Goal: Task Accomplishment & Management: Complete application form

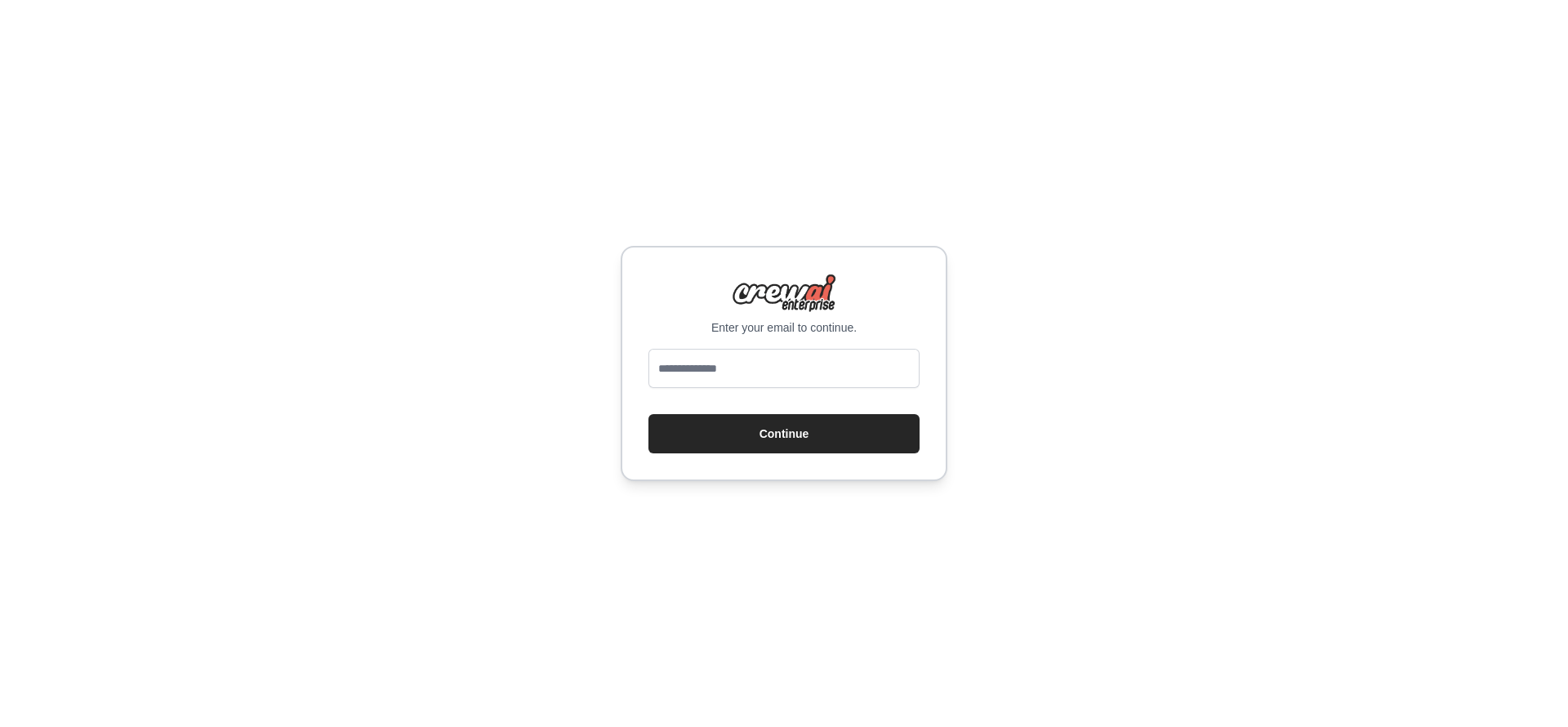
click at [749, 388] on div at bounding box center [784, 372] width 271 height 46
click at [735, 358] on input "email" at bounding box center [784, 368] width 271 height 39
type input "**********"
click at [784, 433] on button "Continue" at bounding box center [784, 433] width 271 height 39
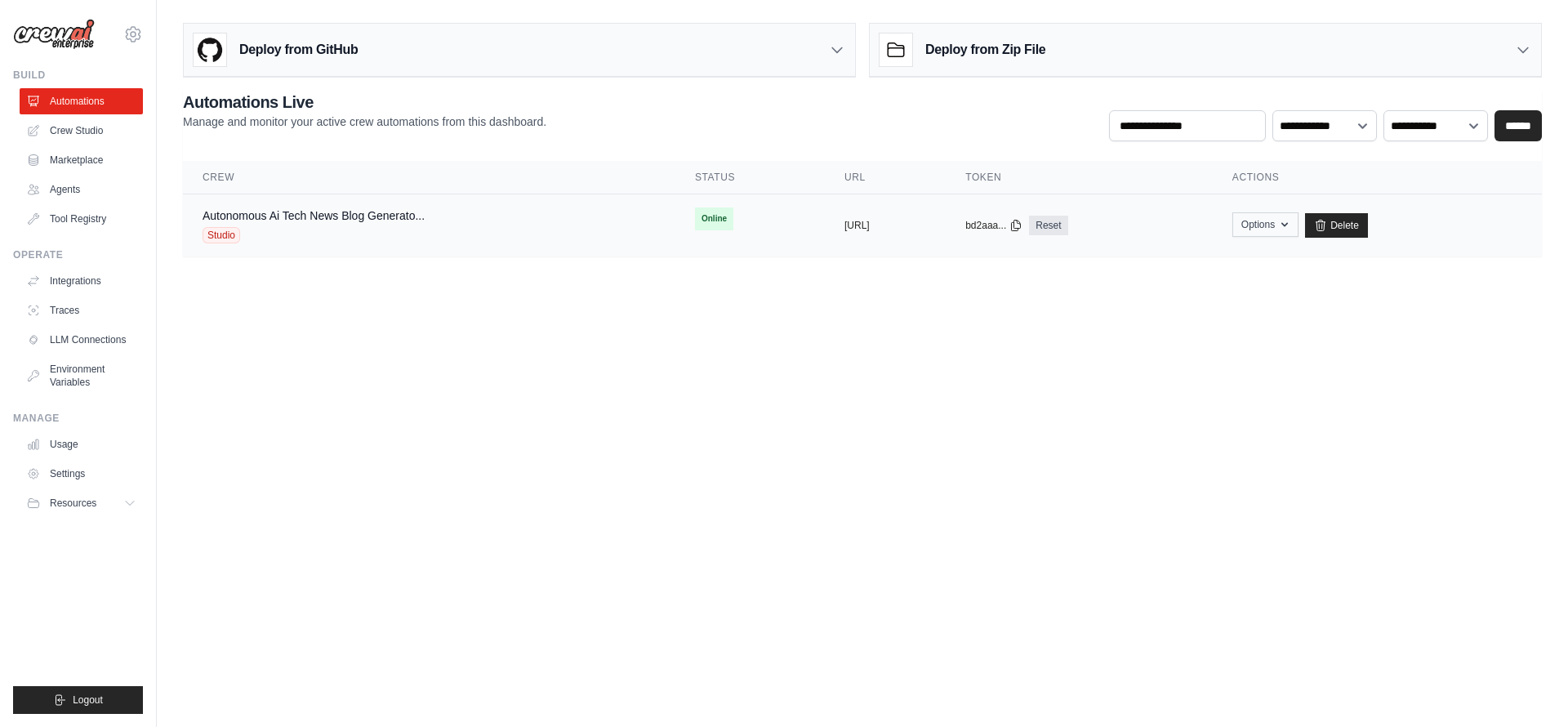
click at [1295, 225] on button "Options" at bounding box center [1266, 225] width 66 height 25
click at [1239, 410] on body "macminihirebettu@gmail.com Settings Build Automations Crew Studio" at bounding box center [784, 363] width 1568 height 727
click at [485, 238] on div "Autonomous Ai Tech News Blog Generato... Studio" at bounding box center [428, 225] width 453 height 36
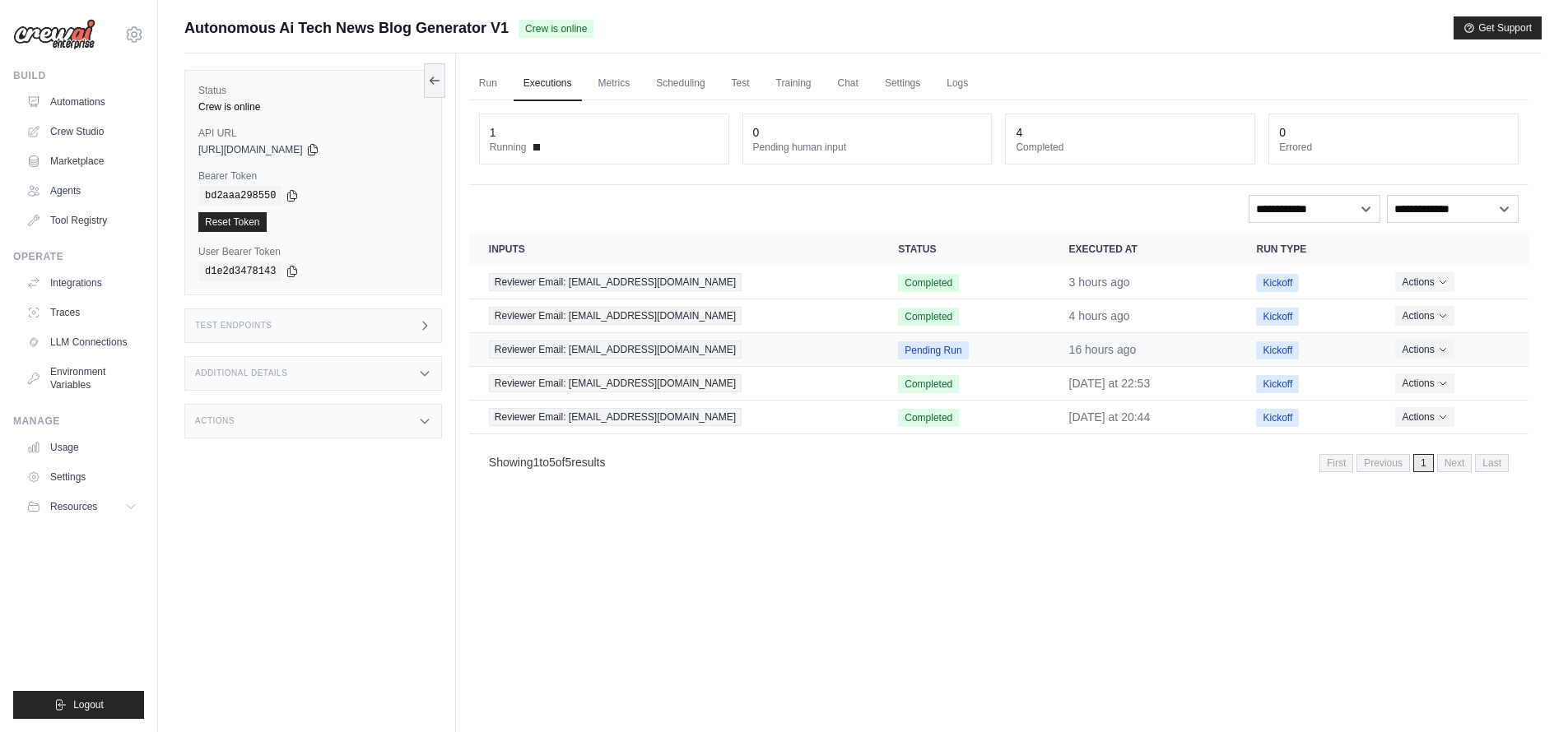
click at [917, 353] on span "Pending Run" at bounding box center [932, 350] width 70 height 18
click at [689, 87] on link "Scheduling" at bounding box center [680, 84] width 68 height 34
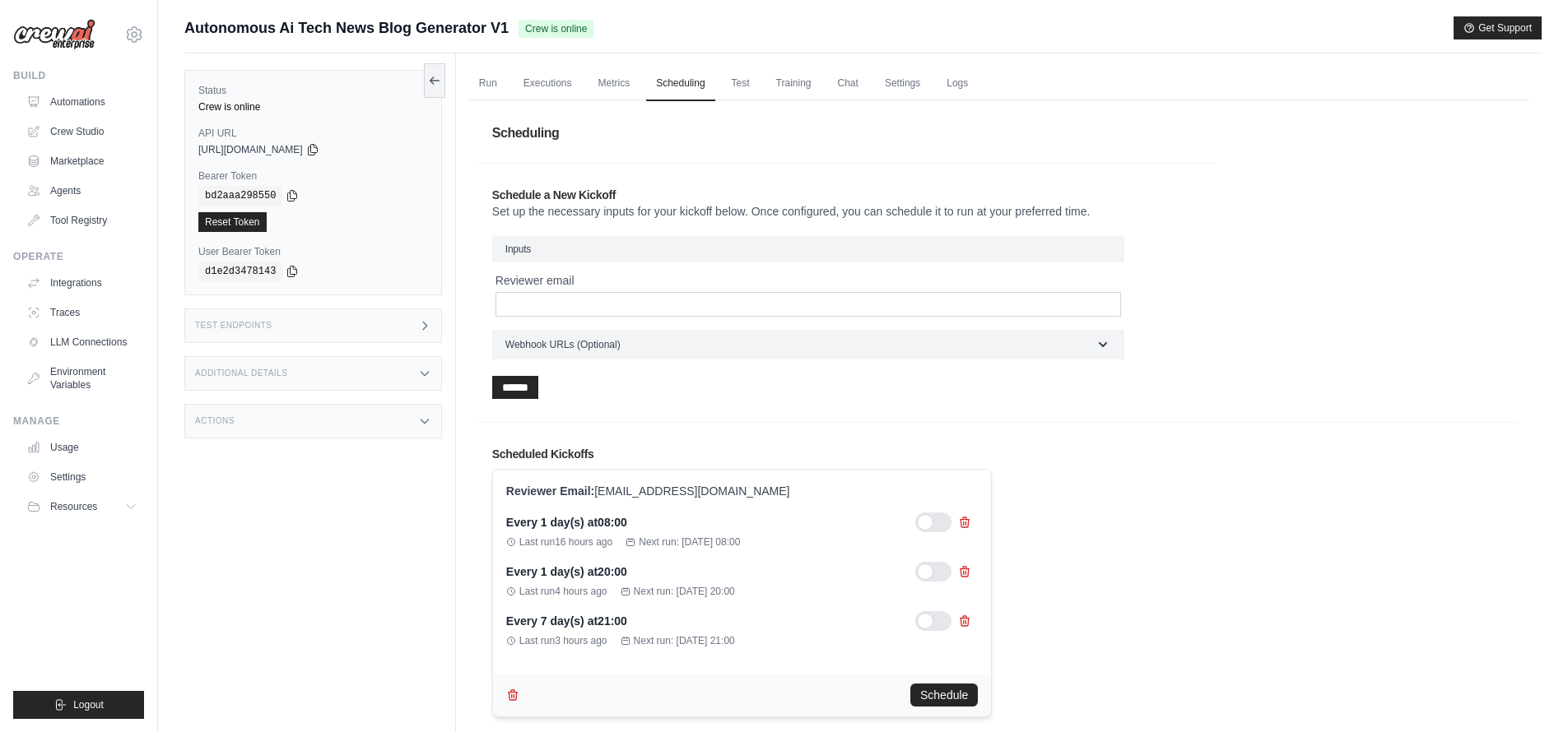
click at [672, 290] on div "Reviewer email" at bounding box center [808, 295] width 625 height 44
click at [673, 302] on input "Reviewer email" at bounding box center [808, 304] width 625 height 25
click at [541, 299] on input "Reviewer email" at bounding box center [808, 304] width 625 height 25
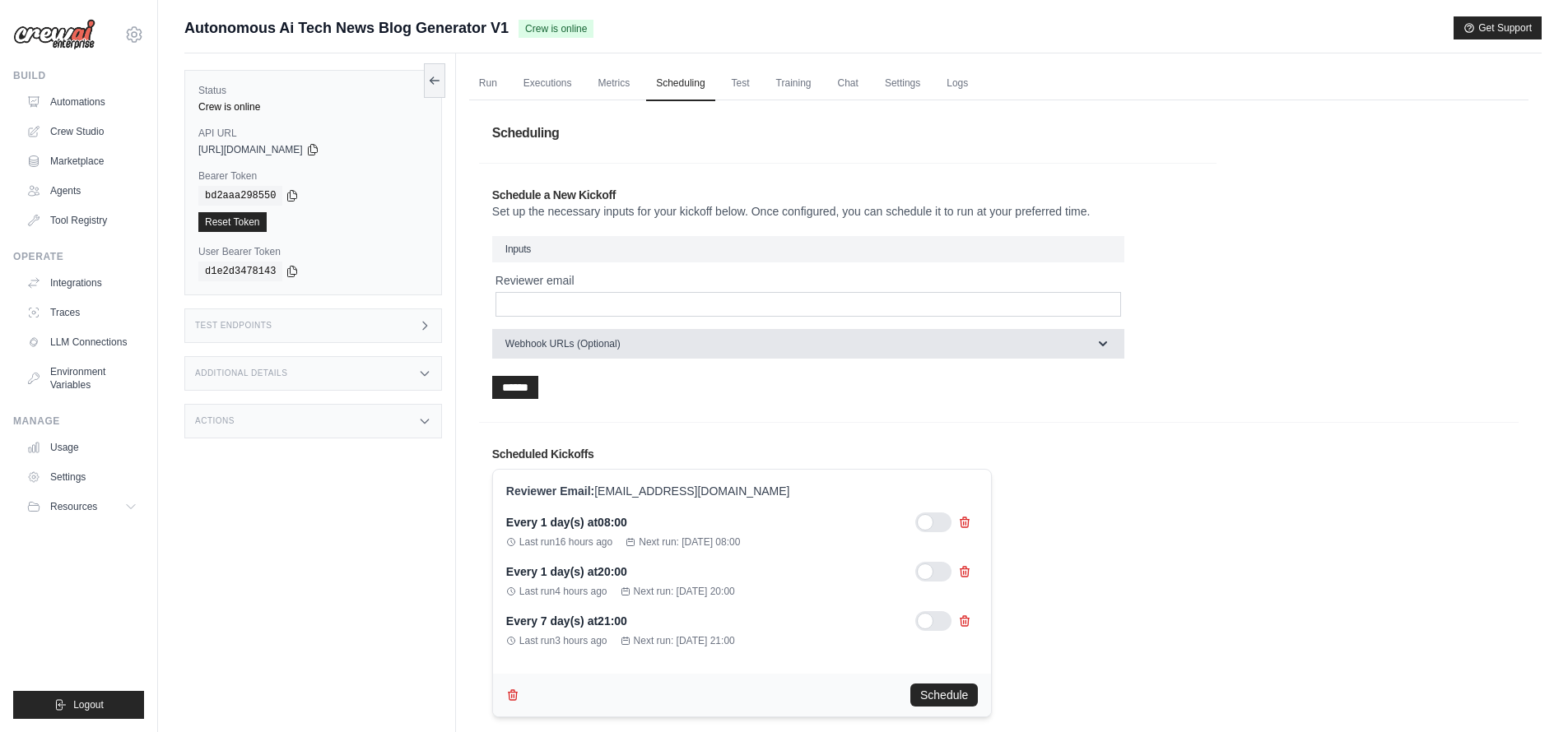
click at [799, 347] on button "Webhook URLs (Optional)" at bounding box center [808, 344] width 632 height 30
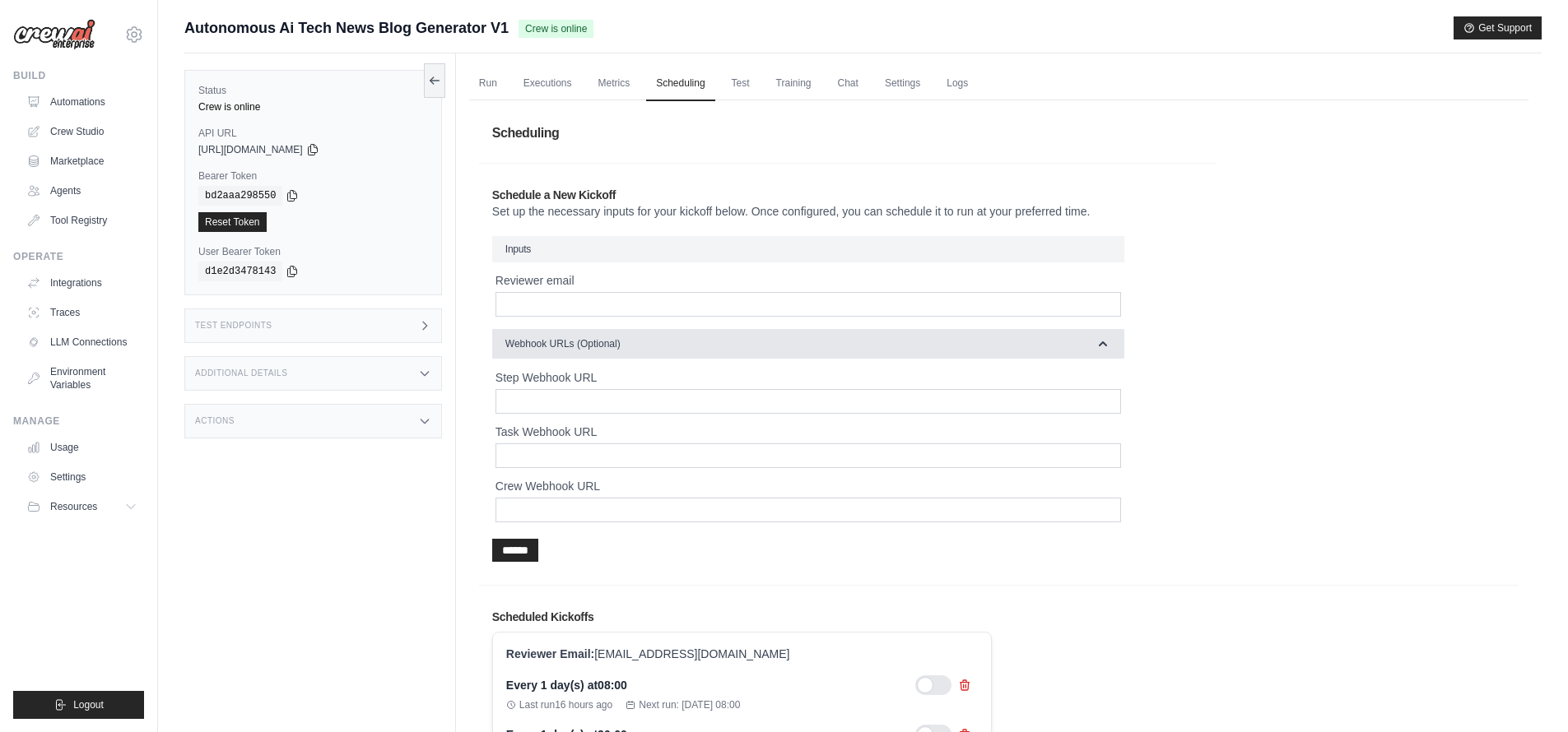
click at [799, 347] on button "Webhook URLs (Optional)" at bounding box center [808, 344] width 632 height 30
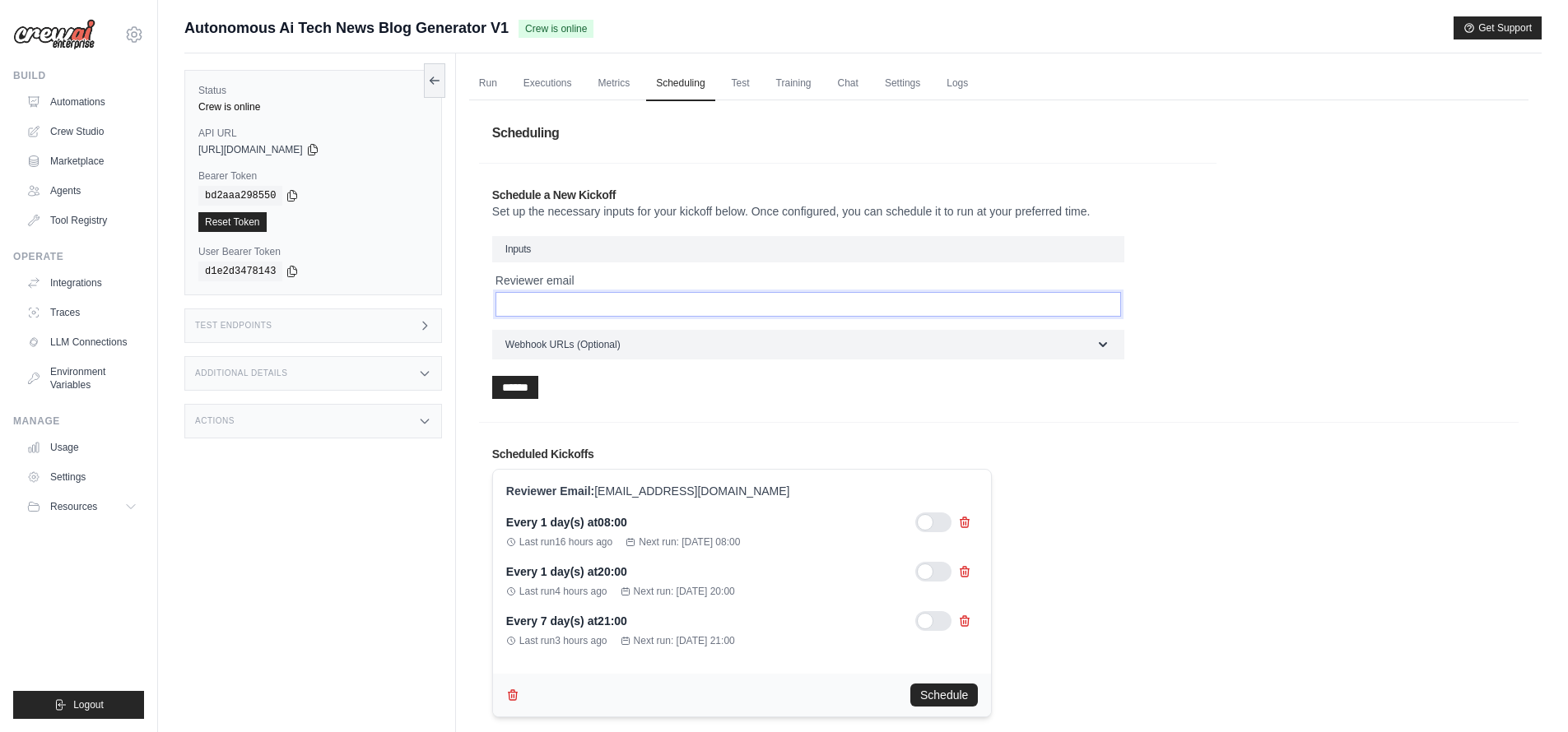
click at [747, 299] on input "Reviewer email" at bounding box center [808, 304] width 625 height 25
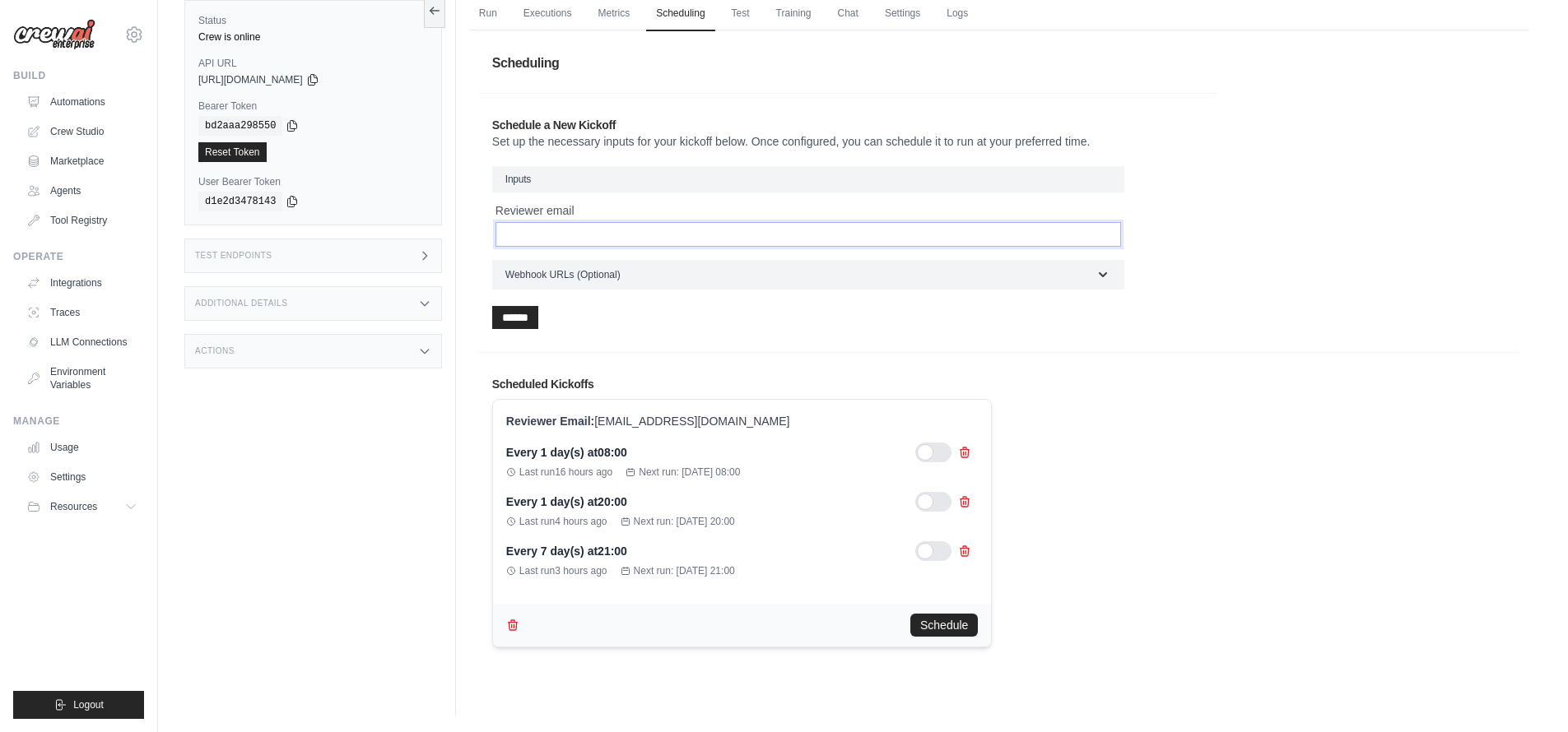
click at [548, 234] on input "Reviewer email" at bounding box center [808, 234] width 625 height 25
type input "**********"
click at [516, 322] on input "******" at bounding box center [515, 318] width 46 height 23
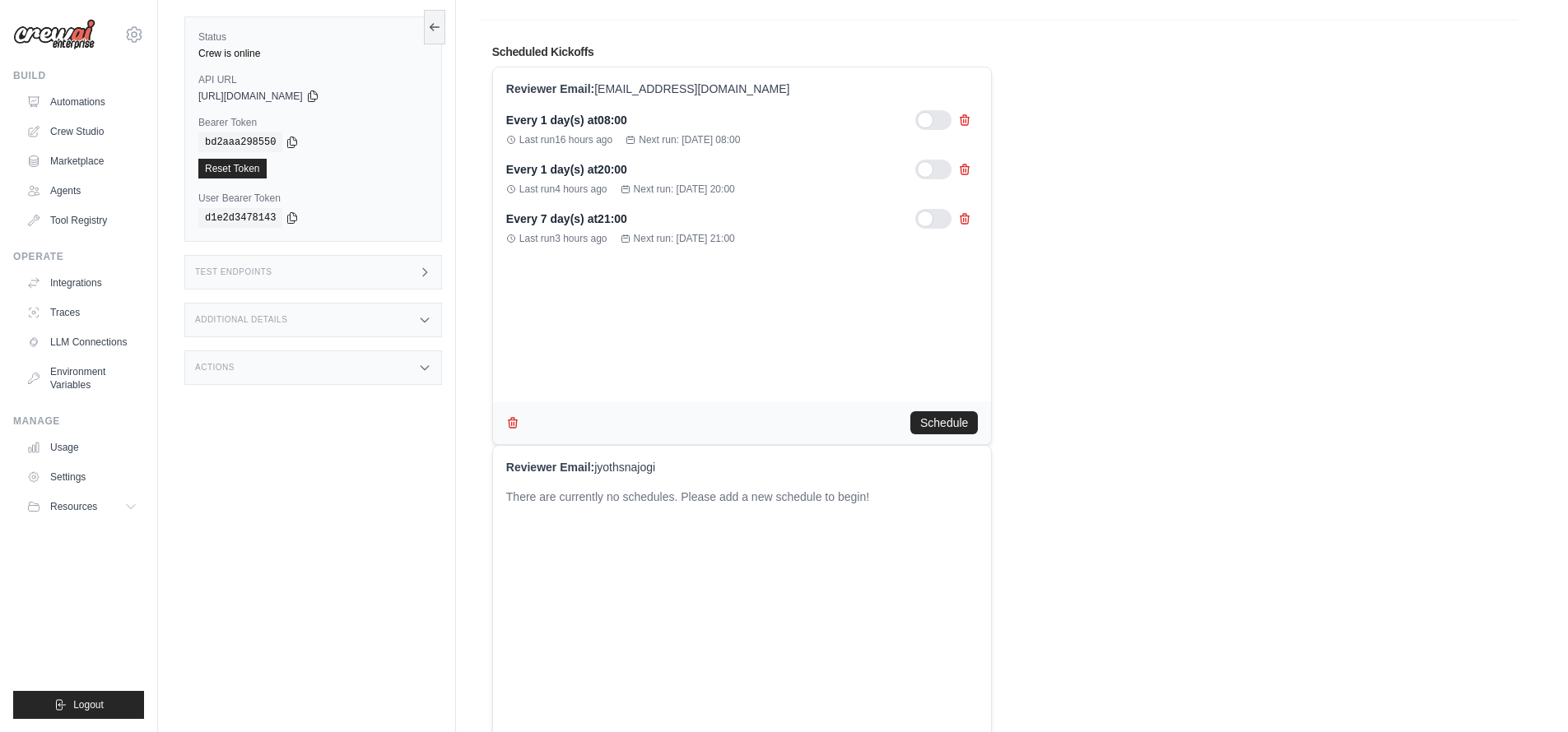
scroll to position [149, 0]
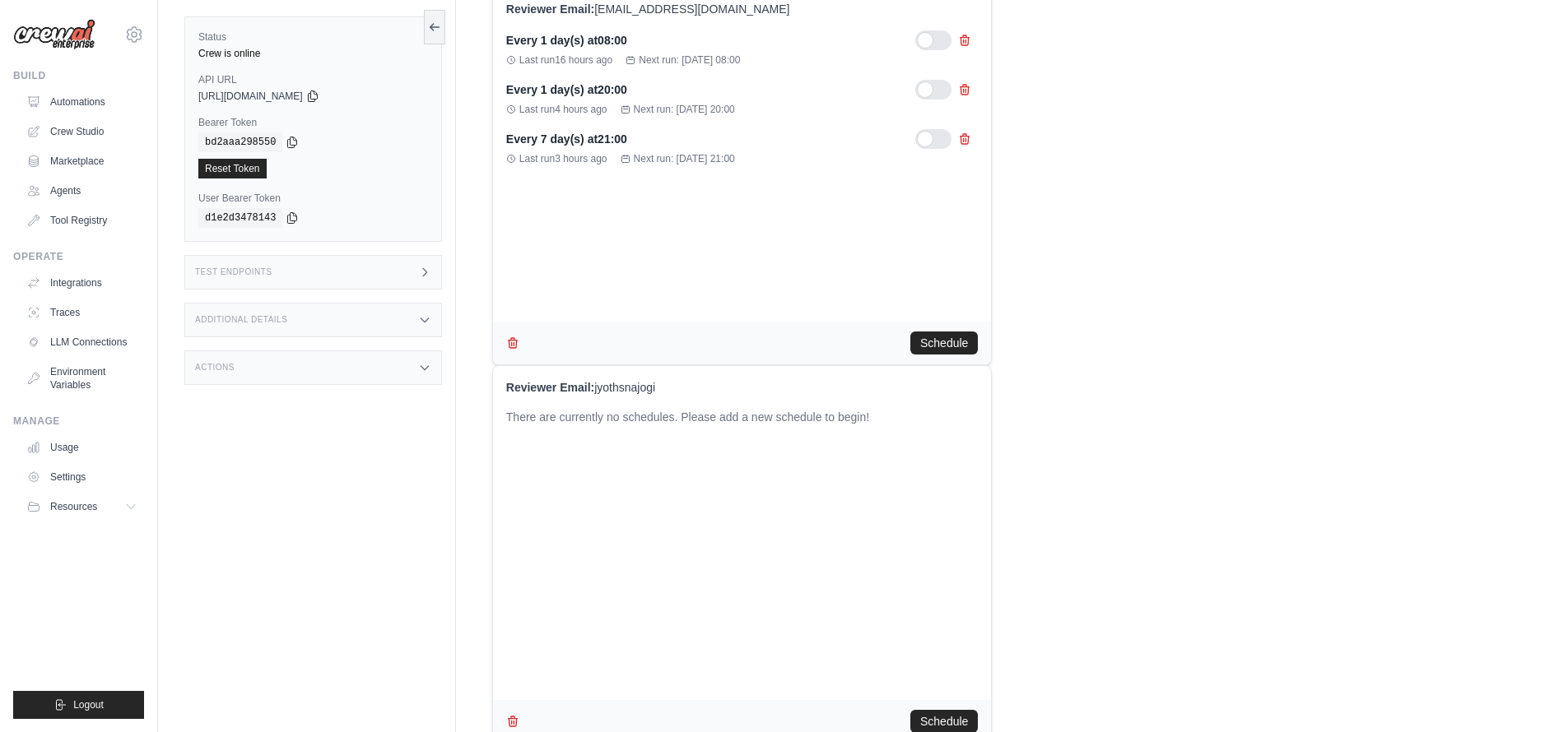
click at [645, 377] on div "Reviewer Email: jyothsnajogi There are currently no schedules. Please add a new…" at bounding box center [742, 533] width 499 height 334
click at [665, 389] on p "Reviewer Email: jyothsnajogi" at bounding box center [743, 387] width 473 height 16
click at [655, 385] on p "Reviewer Email: jyothsnajogi" at bounding box center [743, 387] width 473 height 16
click at [660, 387] on p "Reviewer Email: jyothsnajogi" at bounding box center [743, 387] width 473 height 16
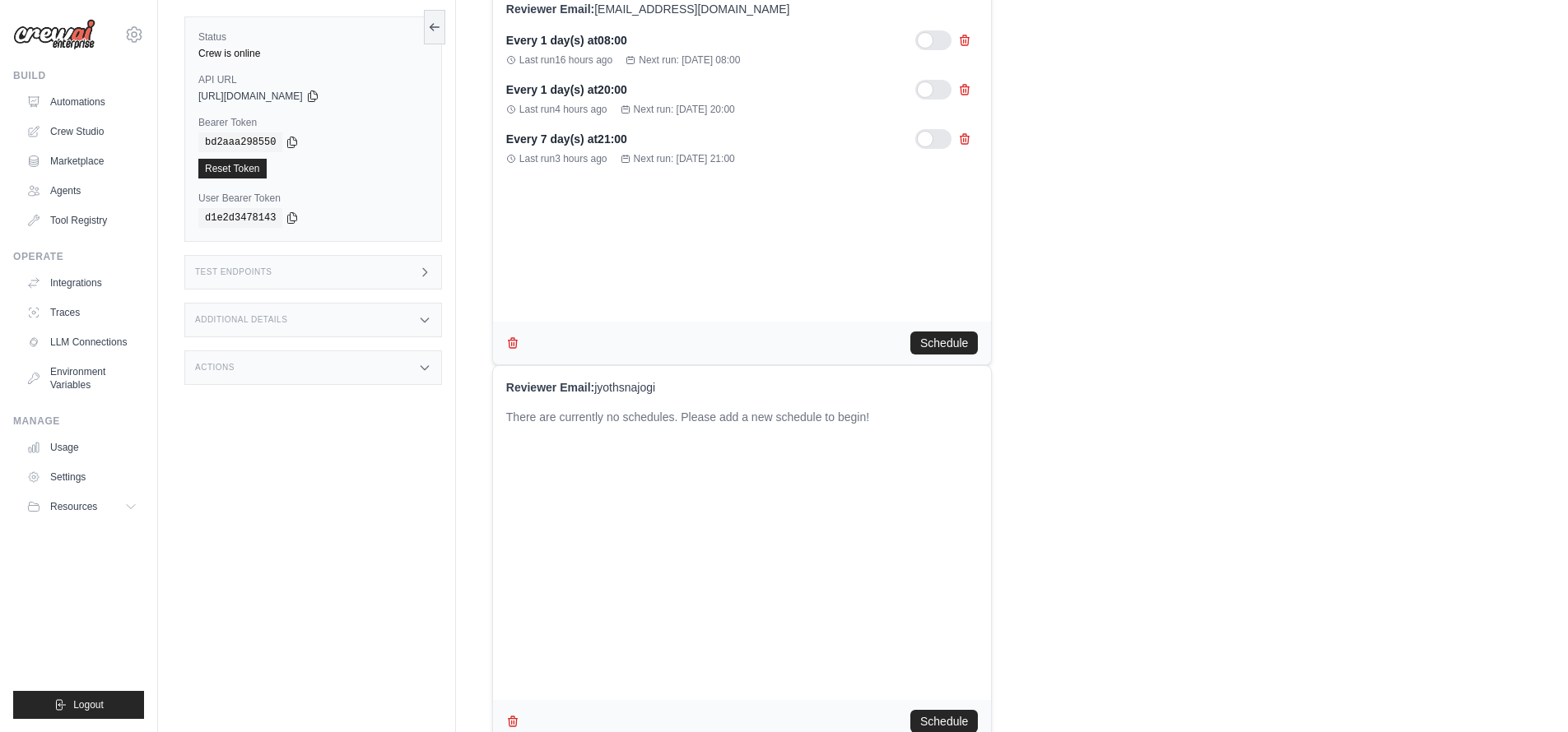
click at [660, 387] on p "Reviewer Email: jyothsnajogi" at bounding box center [743, 387] width 473 height 16
click at [514, 716] on icon "button" at bounding box center [512, 721] width 9 height 10
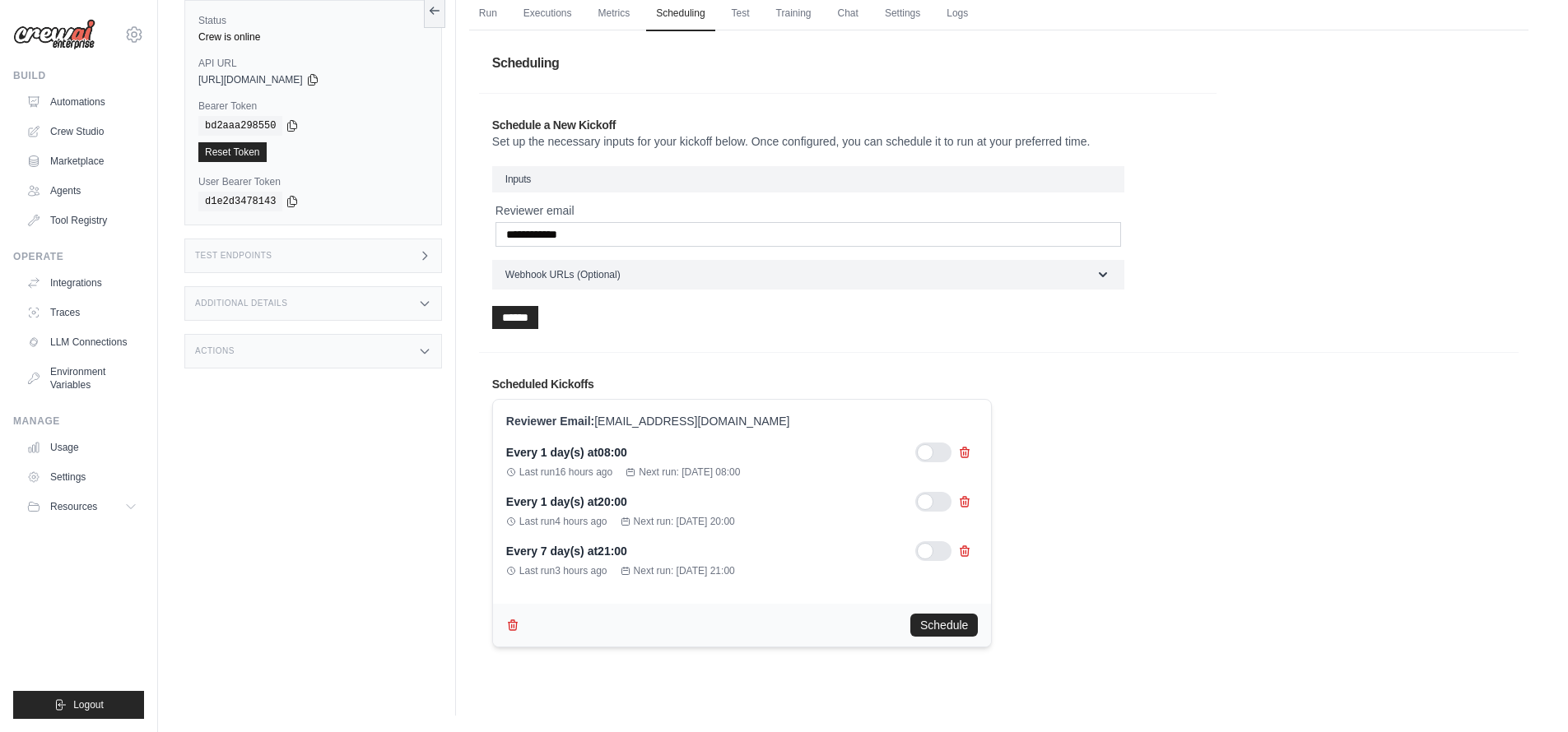
scroll to position [70, 0]
click at [554, 242] on input "**********" at bounding box center [808, 234] width 625 height 25
click at [558, 238] on input "**********" at bounding box center [808, 234] width 625 height 25
click at [686, 238] on input "**********" at bounding box center [808, 234] width 625 height 25
type input "**********"
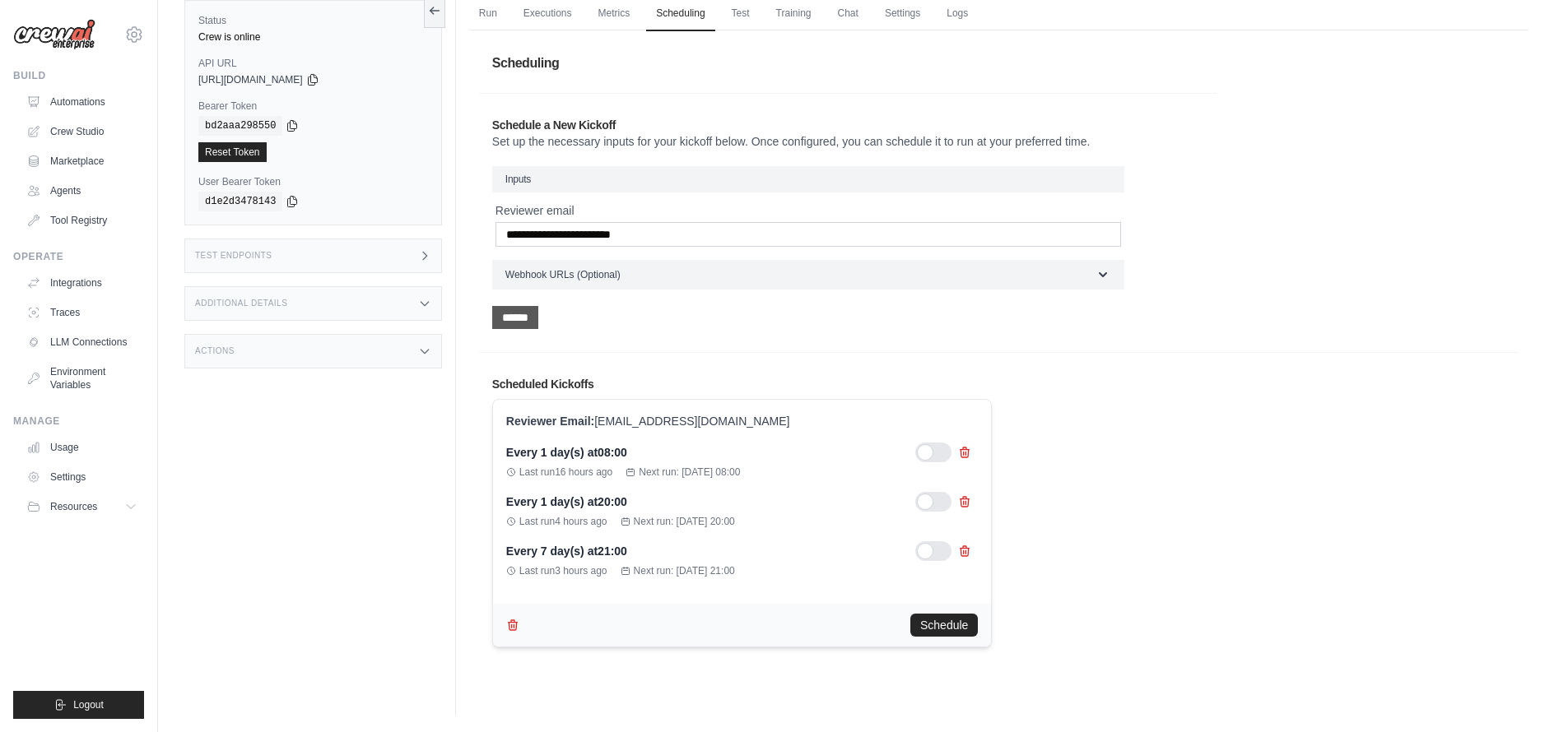
click at [533, 317] on input "******" at bounding box center [515, 318] width 46 height 23
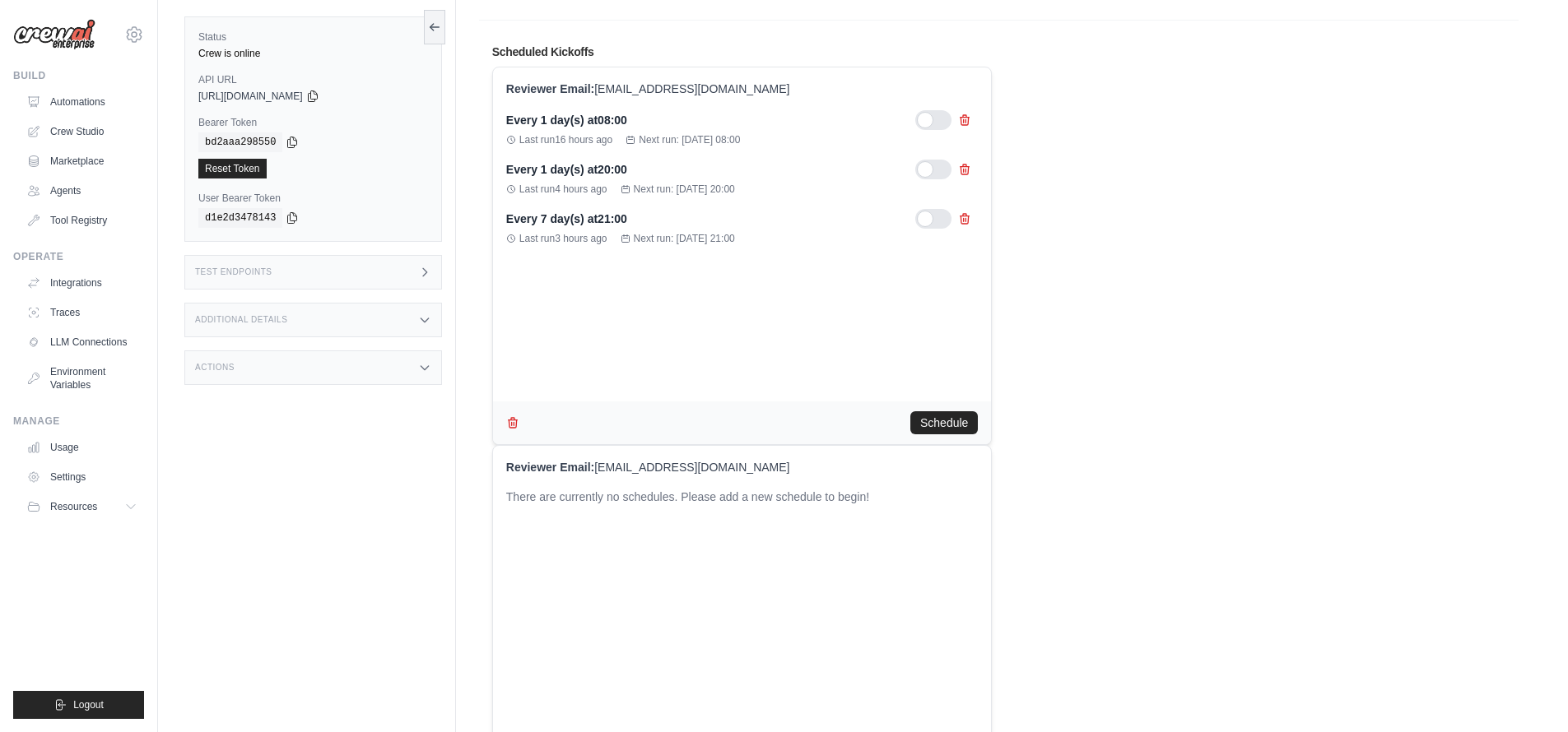
scroll to position [178, 0]
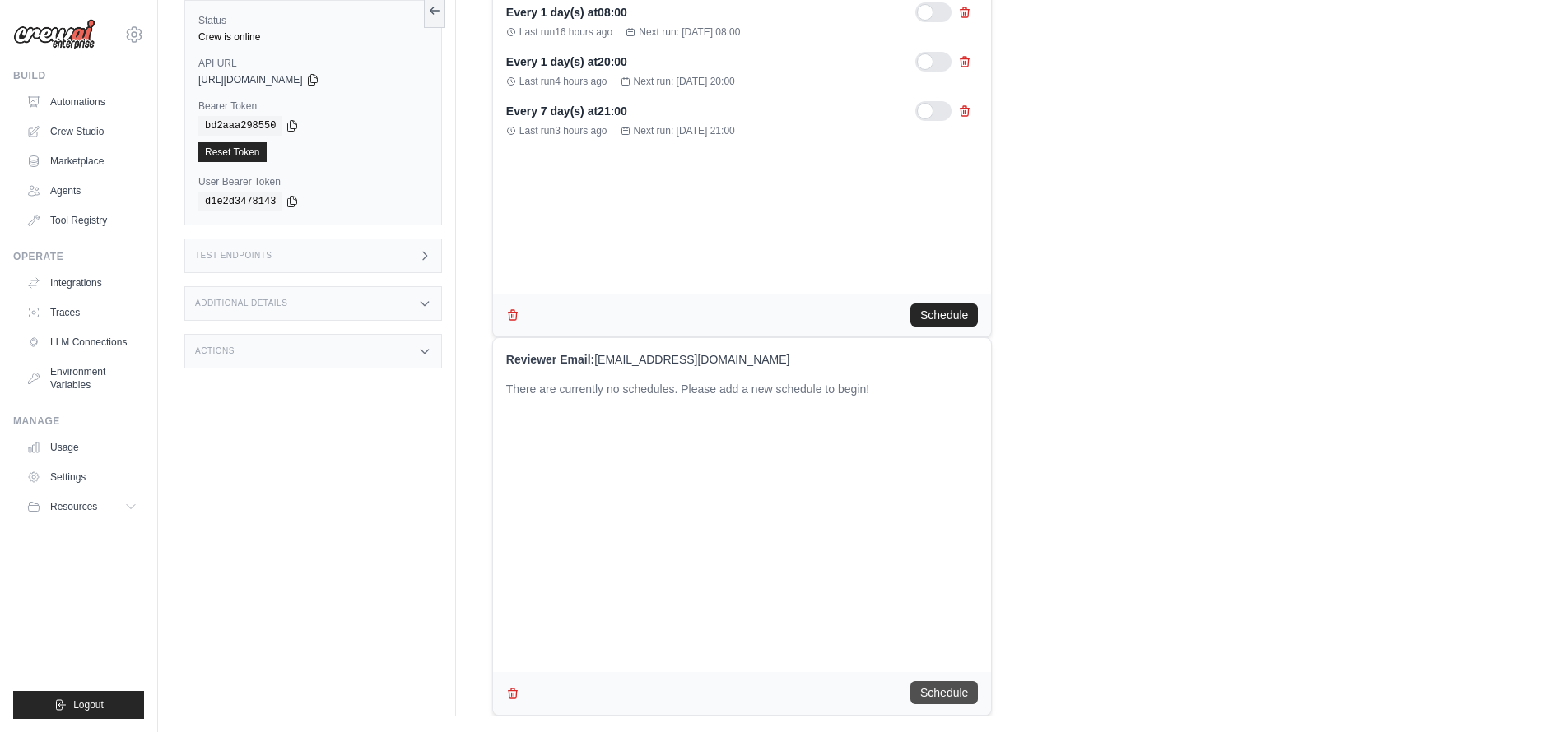
click at [949, 692] on button "Schedule" at bounding box center [944, 693] width 68 height 23
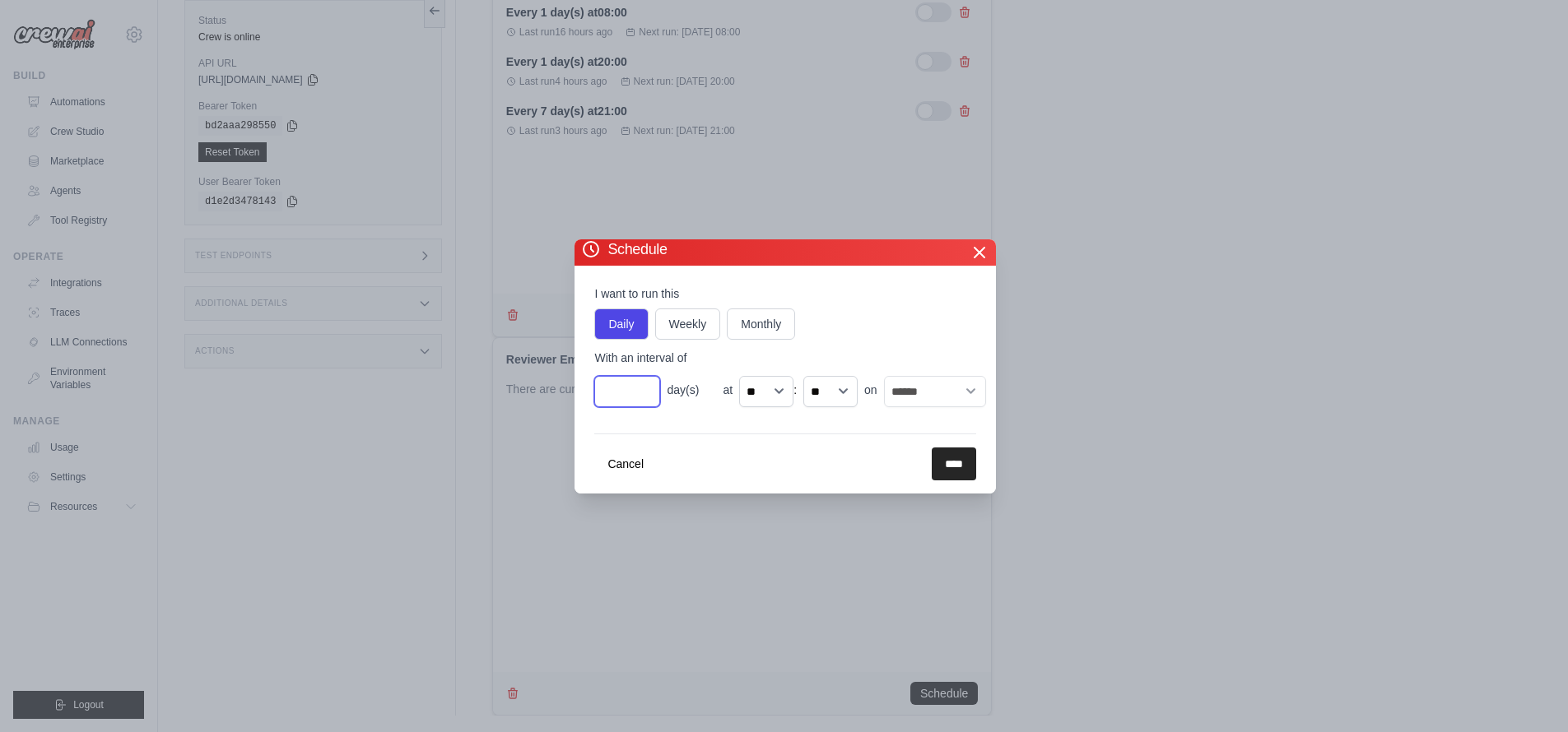
click at [644, 397] on input "*" at bounding box center [627, 391] width 66 height 32
click at [631, 390] on input "*" at bounding box center [627, 391] width 66 height 32
type input "*"
click at [727, 429] on form "I want to run this Daily Weekly Monthly With an interval of * day(s) at ** ** *…" at bounding box center [785, 383] width 382 height 195
select select "**"
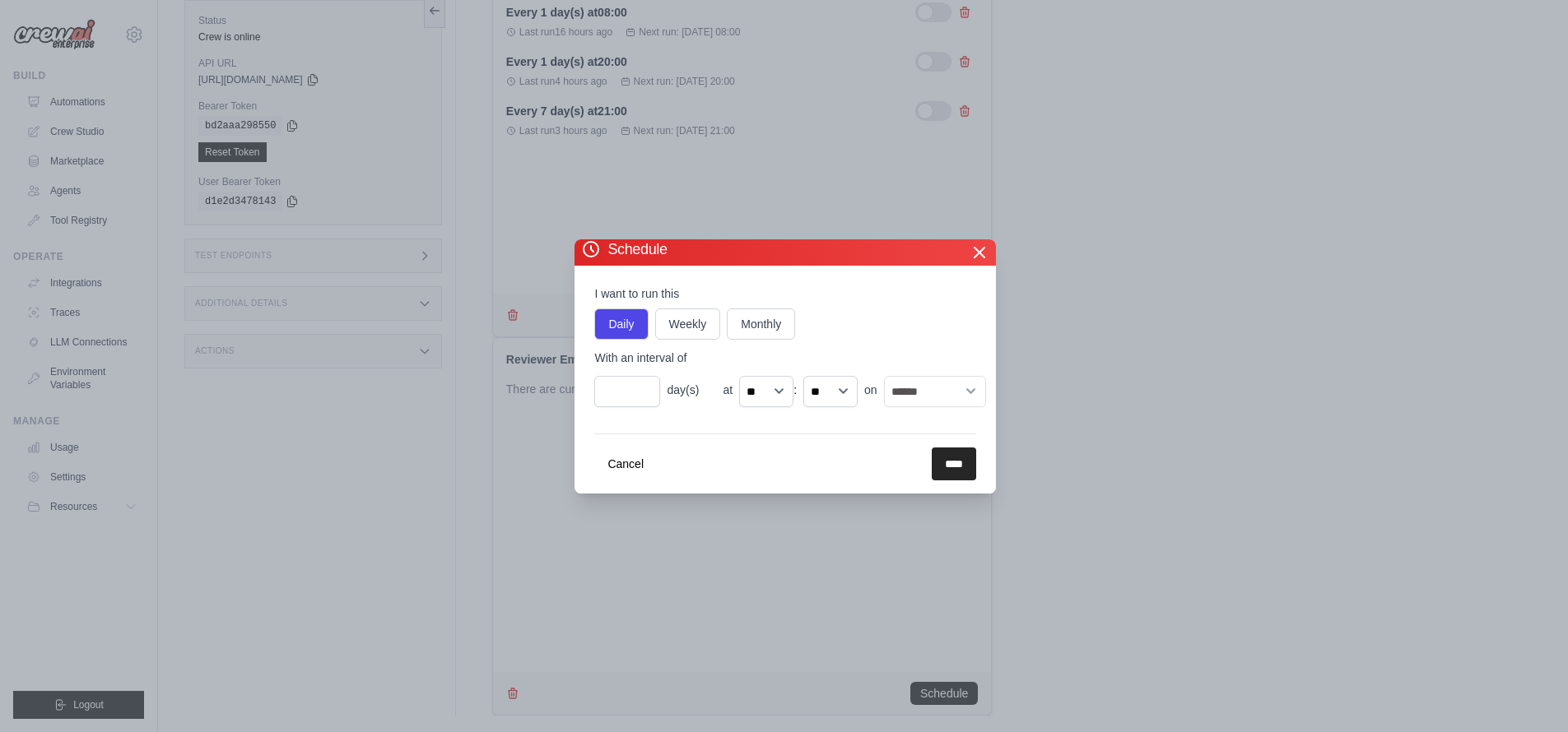
click at [761, 433] on div "Cancel ****" at bounding box center [785, 456] width 382 height 47
click at [790, 419] on form "I want to run this Daily Weekly Monthly With an interval of * day(s) at ** ** *…" at bounding box center [785, 383] width 382 height 195
click at [931, 461] on input "****" at bounding box center [953, 464] width 44 height 33
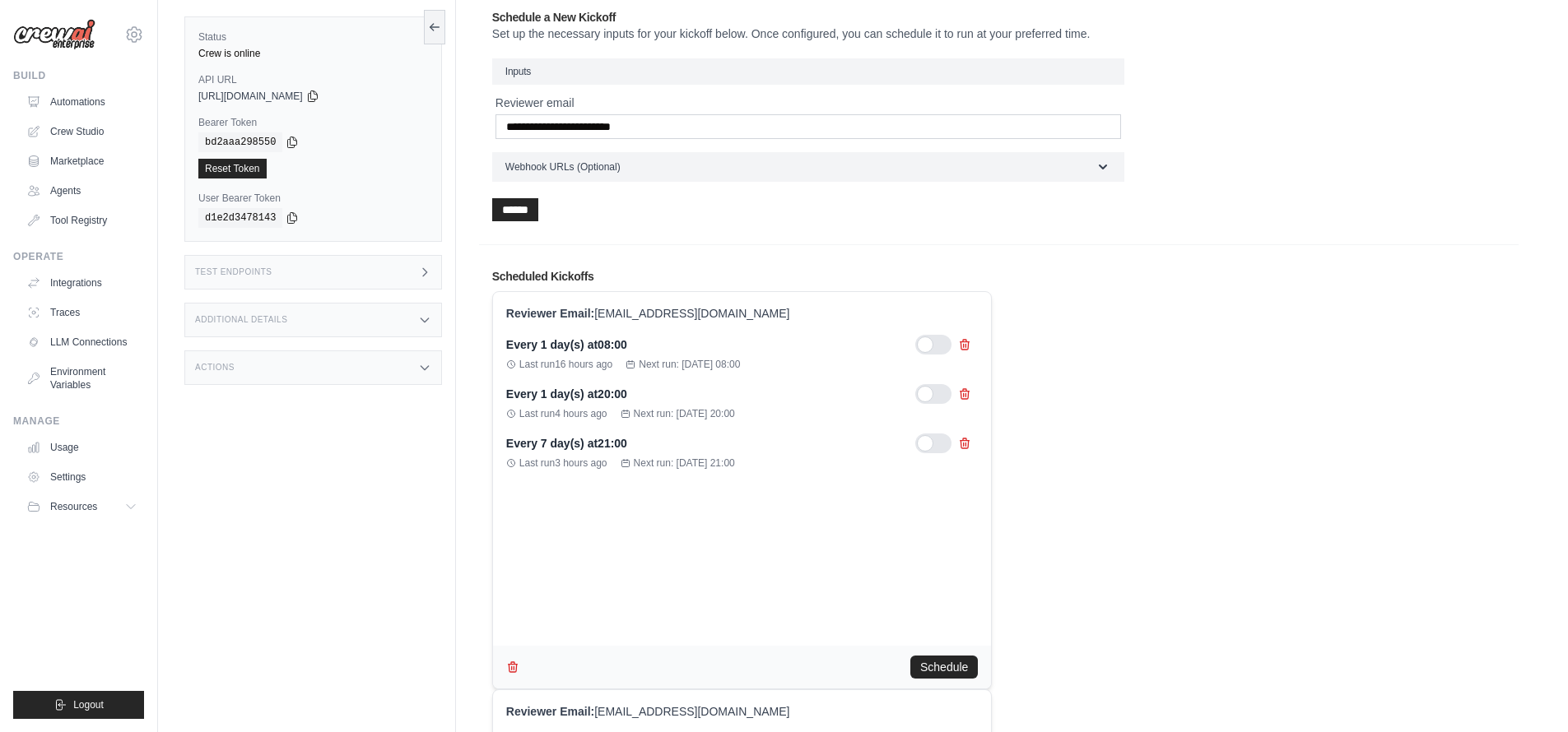
scroll to position [0, 0]
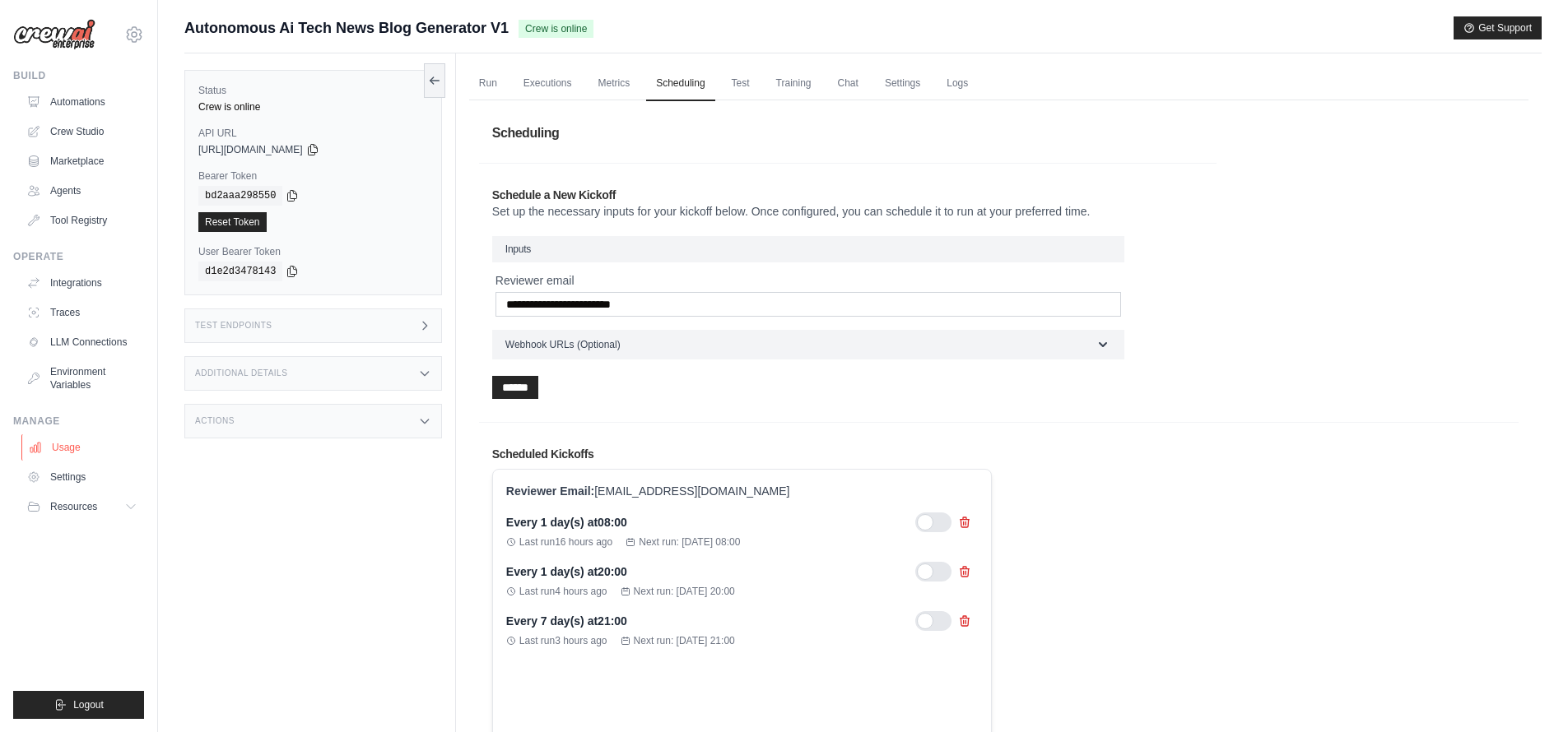
click at [79, 449] on link "Usage" at bounding box center [83, 448] width 124 height 27
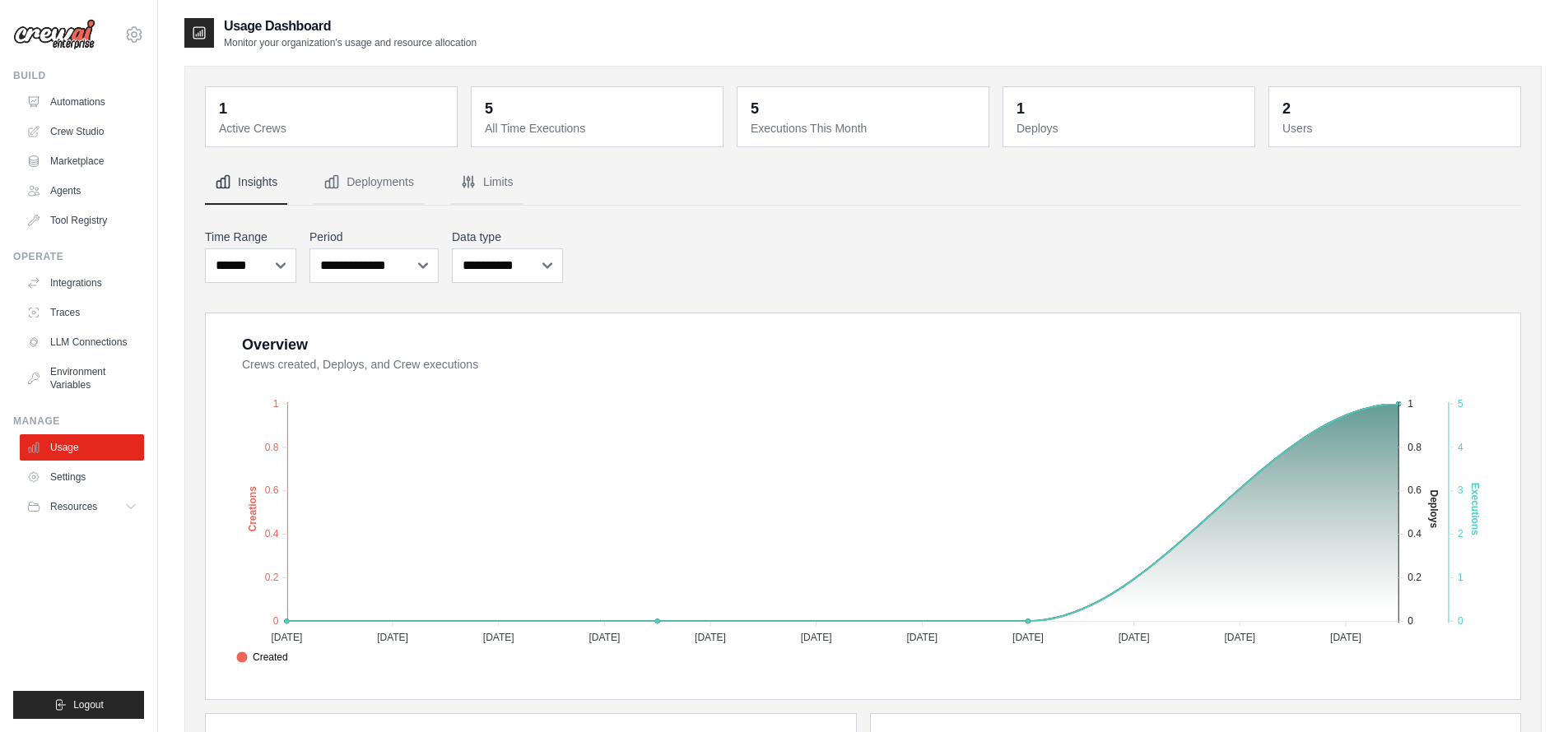
click at [557, 124] on dt "All Time Executions" at bounding box center [598, 128] width 228 height 16
click at [789, 121] on dt "Executions This Month" at bounding box center [864, 128] width 228 height 16
click at [1020, 114] on div "1" at bounding box center [1020, 108] width 9 height 23
click at [1313, 119] on dd "2" at bounding box center [1397, 108] width 228 height 23
click at [361, 177] on button "Deployments" at bounding box center [369, 183] width 110 height 44
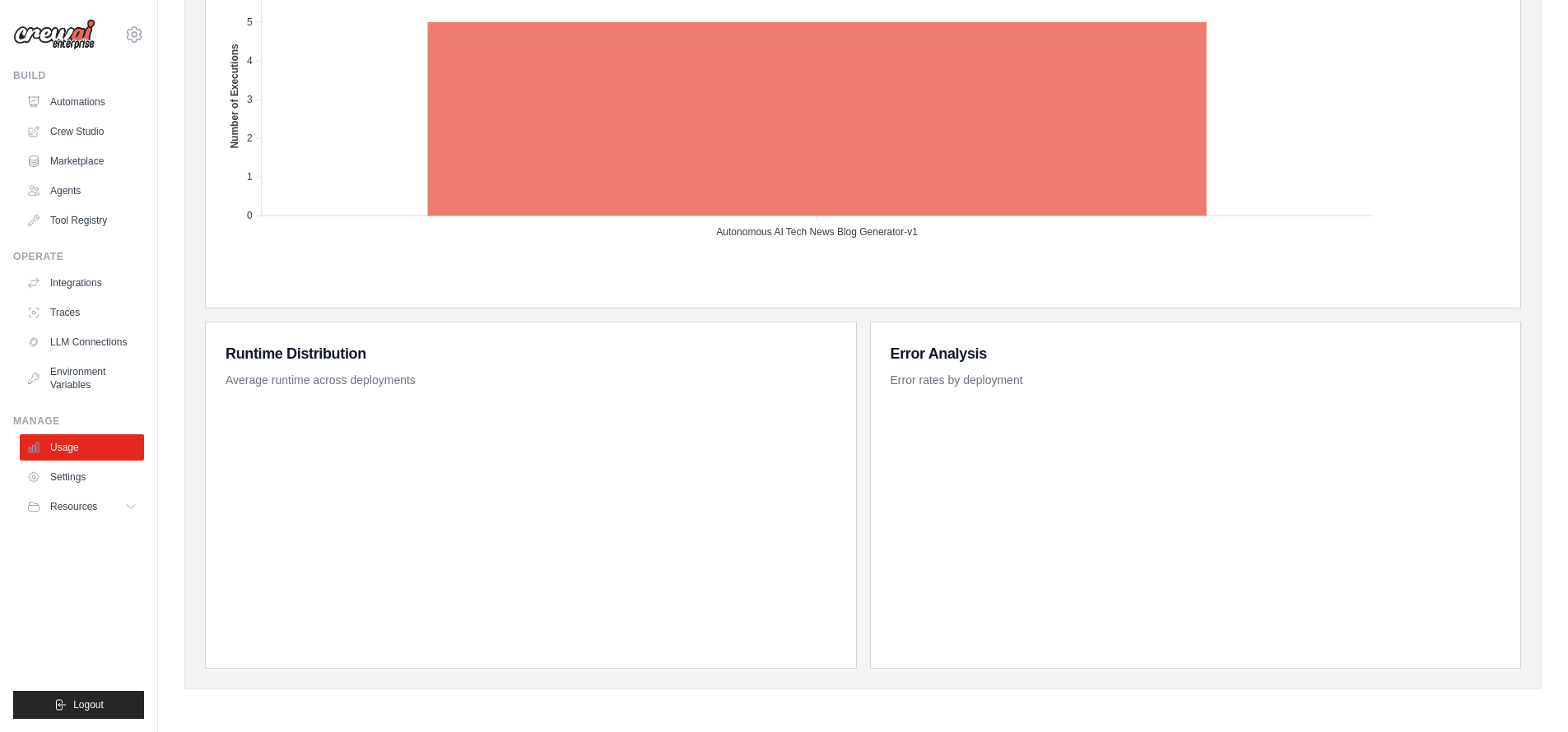
scroll to position [80, 0]
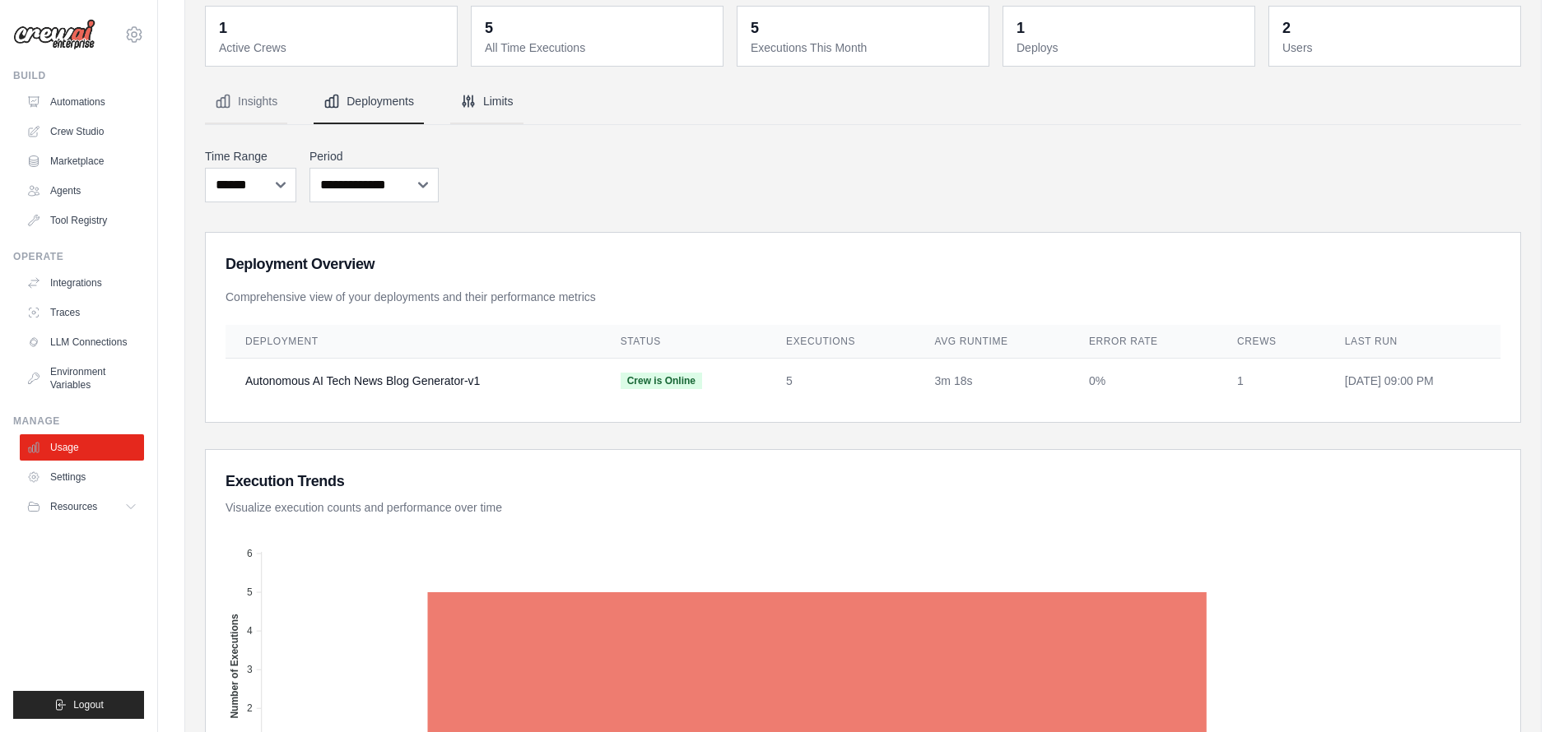
click at [497, 85] on button "Limits" at bounding box center [486, 101] width 74 height 44
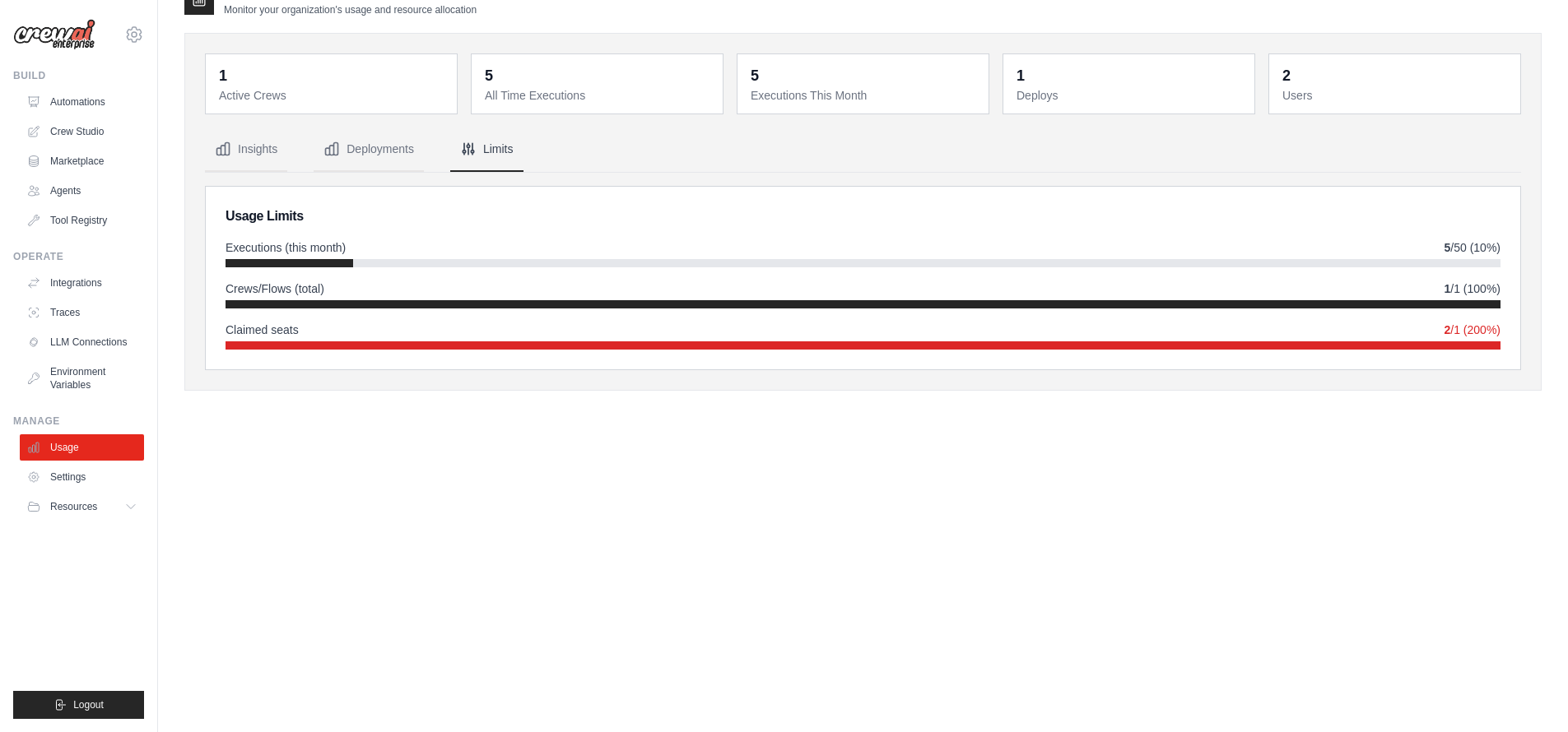
scroll to position [0, 0]
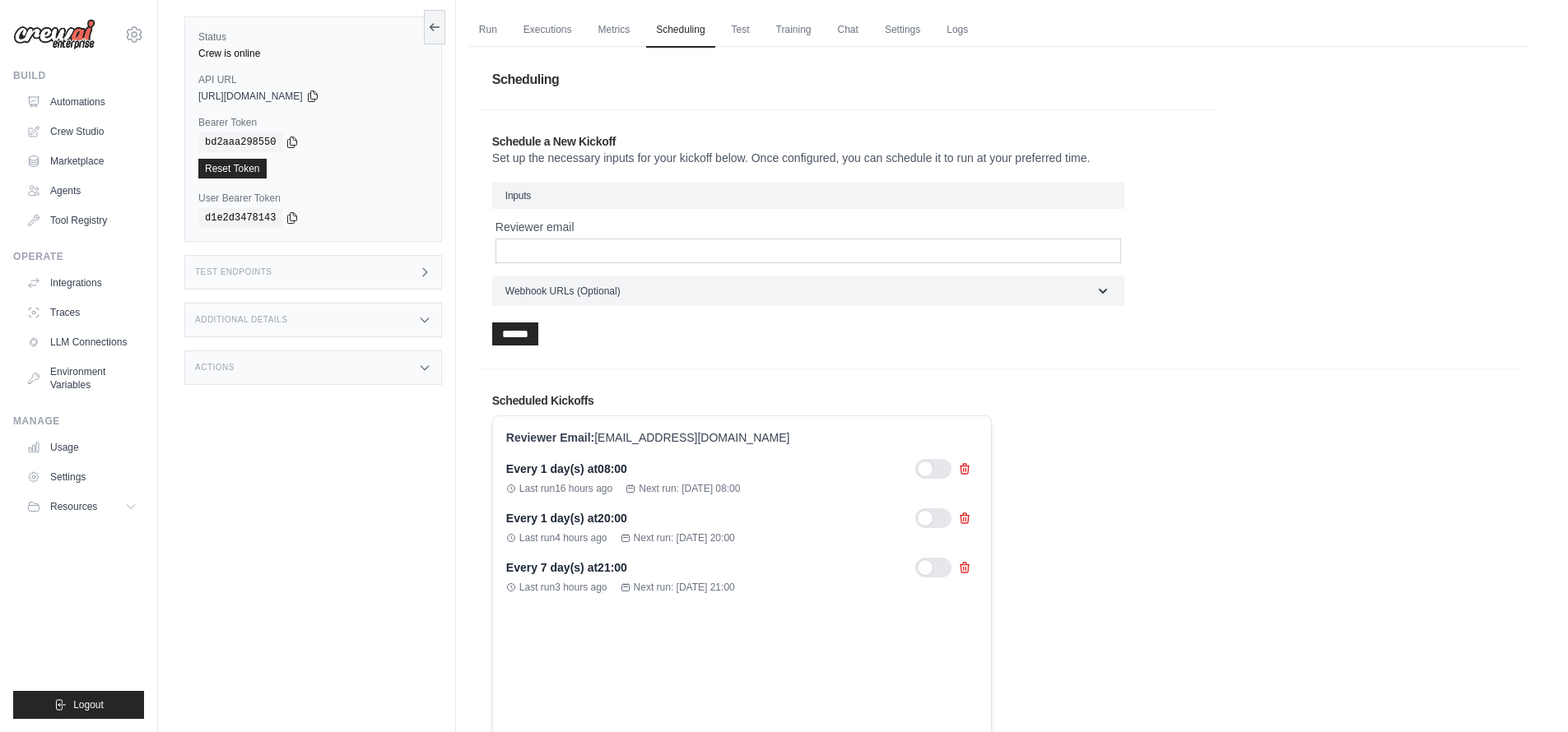
scroll to position [47, 0]
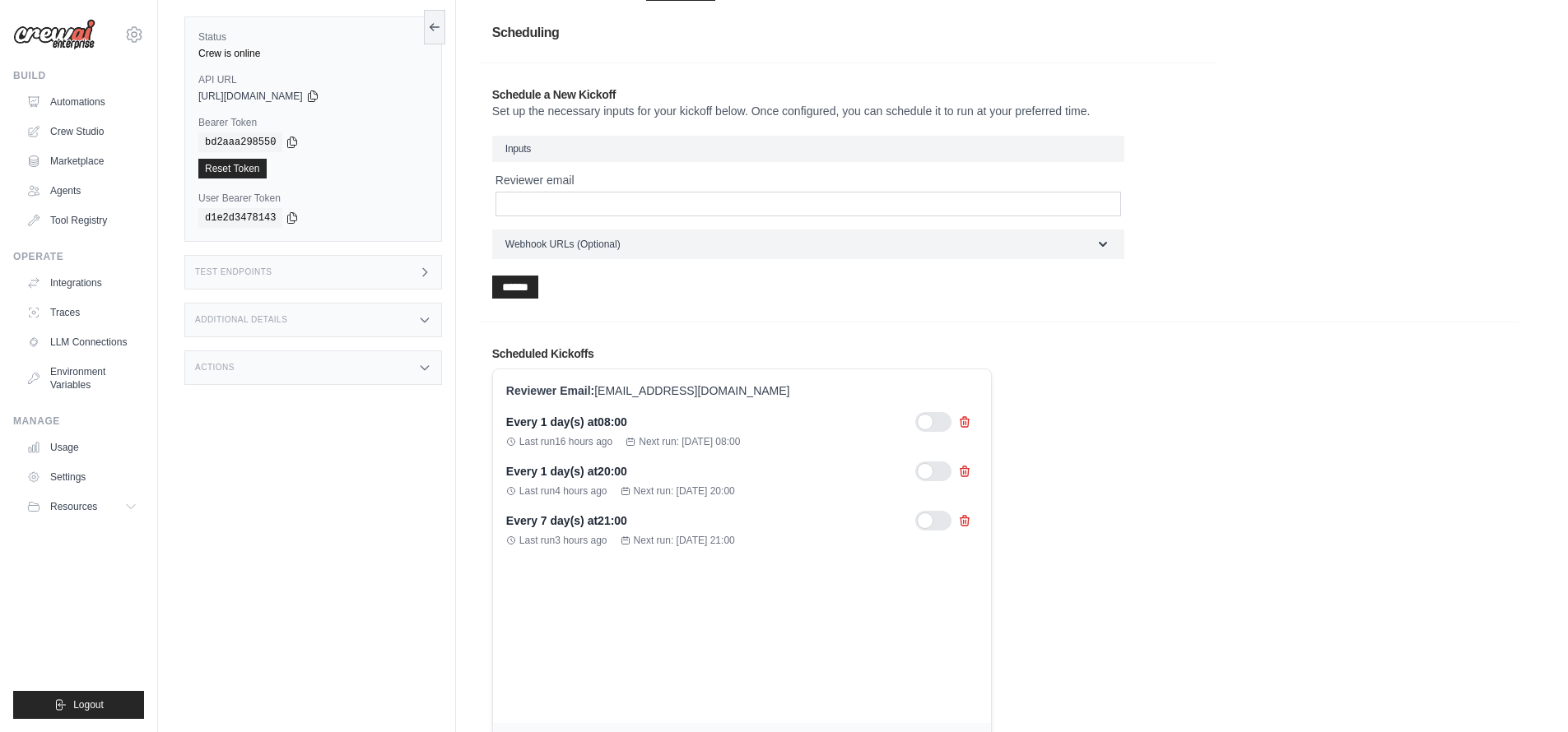
click at [925, 428] on div at bounding box center [933, 422] width 36 height 20
click at [933, 473] on div at bounding box center [933, 471] width 36 height 20
click at [935, 522] on div at bounding box center [933, 521] width 36 height 20
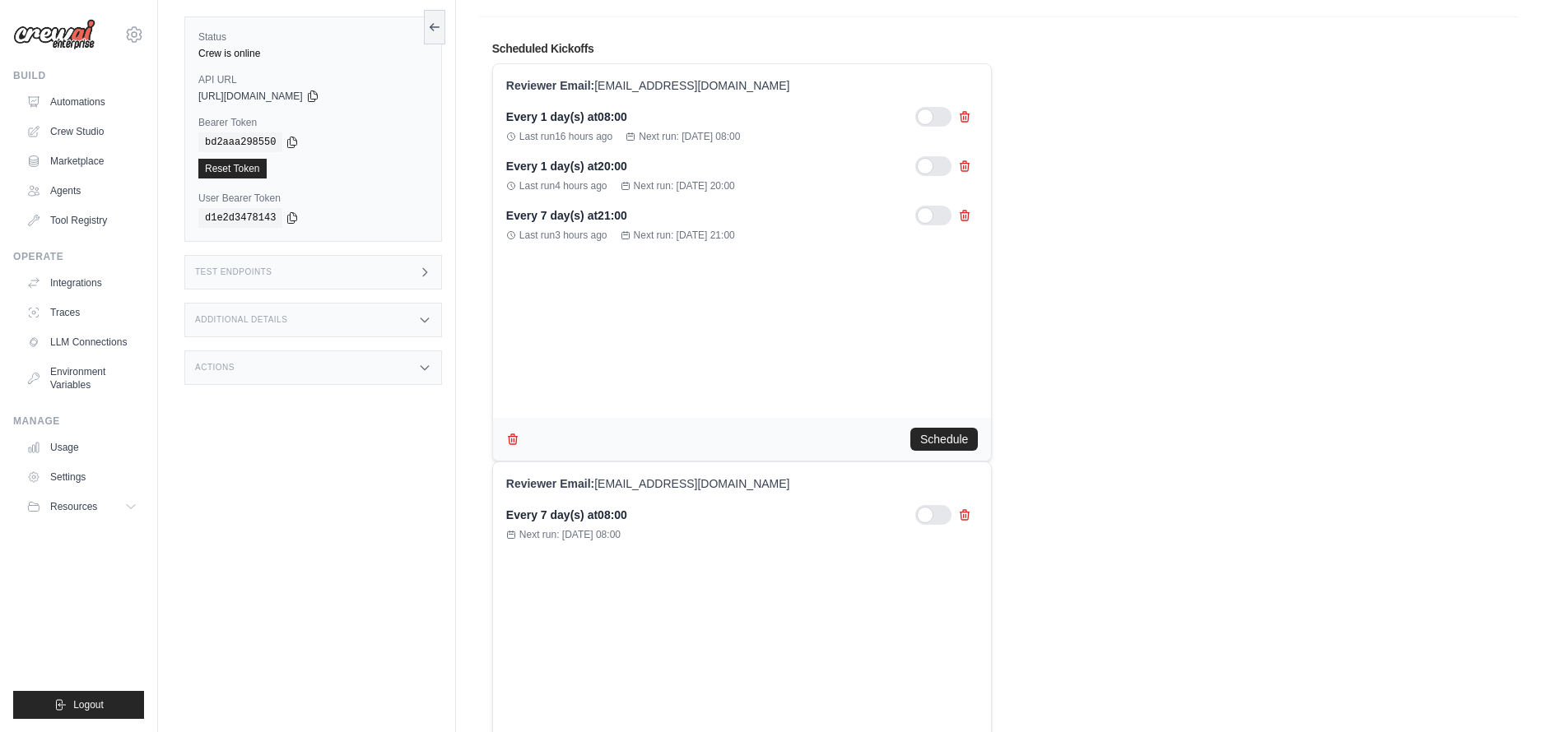
scroll to position [197, 0]
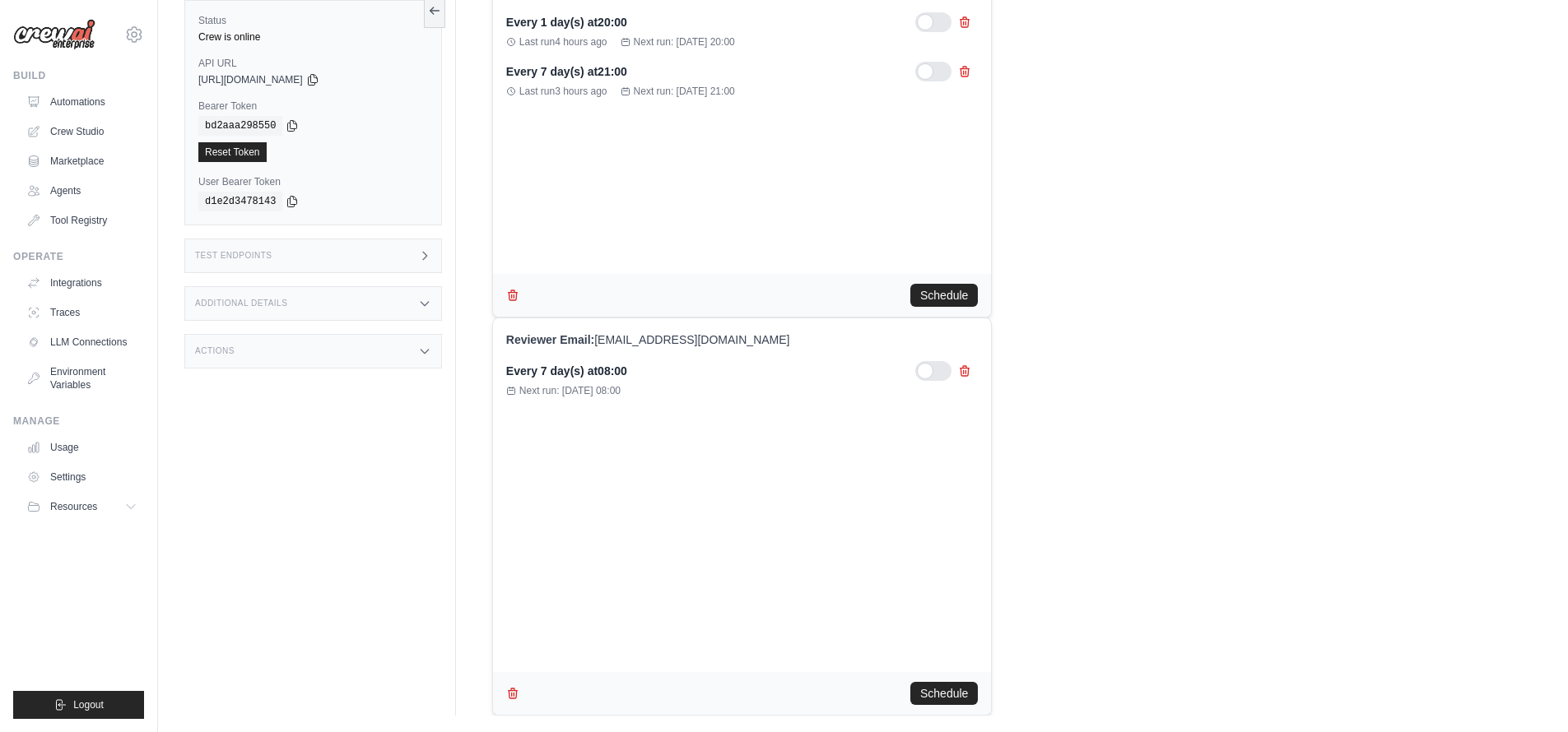
click at [926, 366] on div at bounding box center [933, 370] width 36 height 20
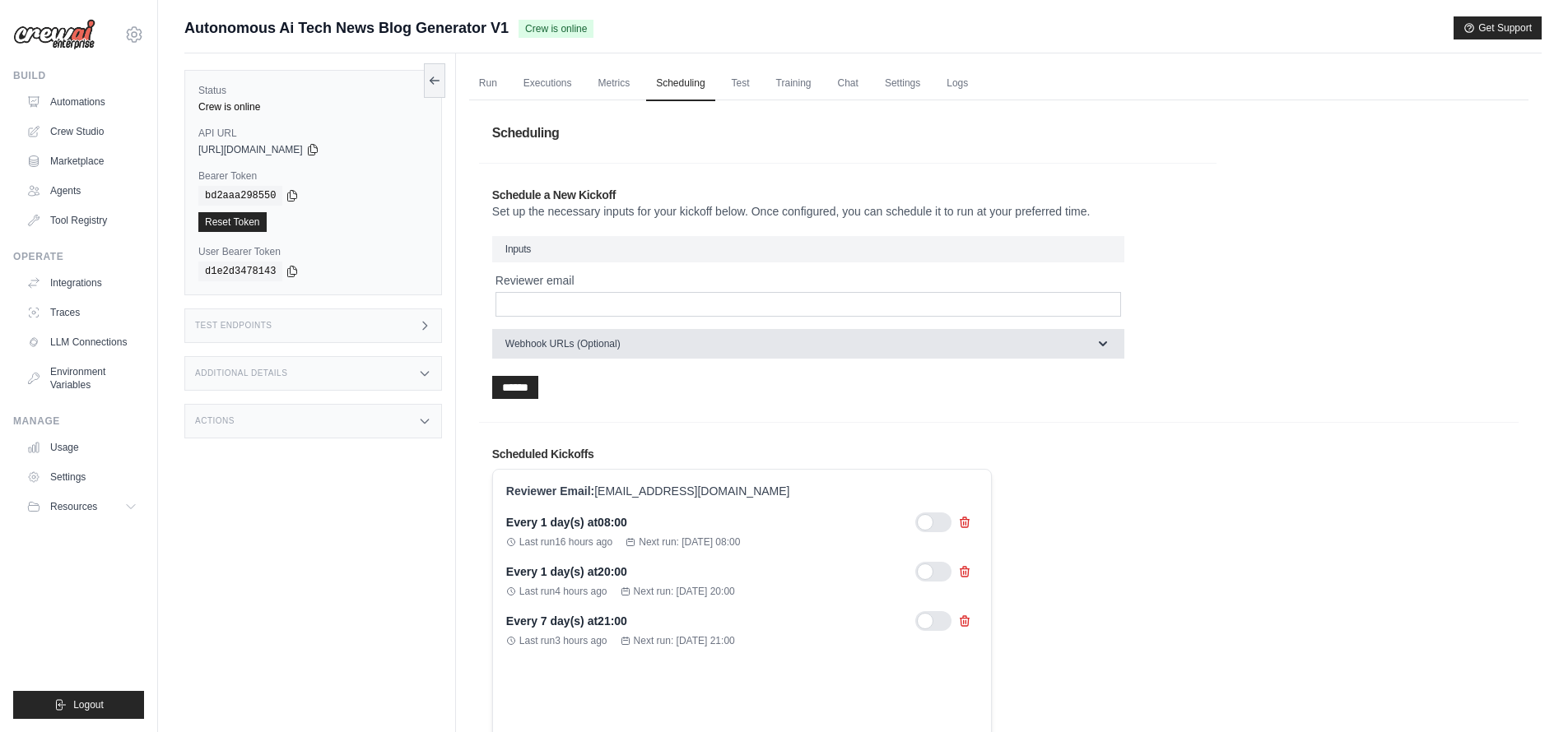
click at [1108, 344] on icon "button" at bounding box center [1103, 344] width 16 height 16
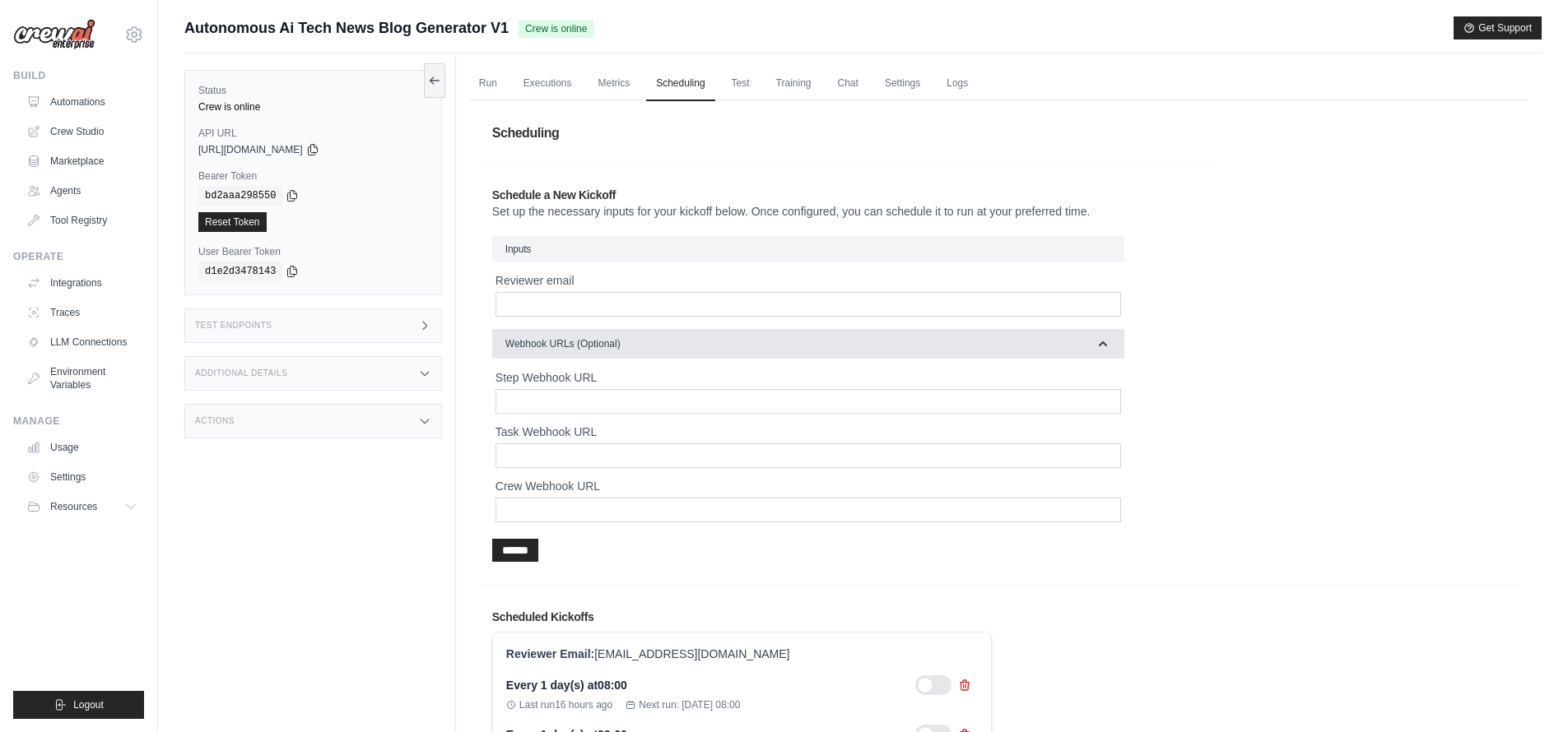
click at [1108, 344] on icon "button" at bounding box center [1103, 344] width 16 height 16
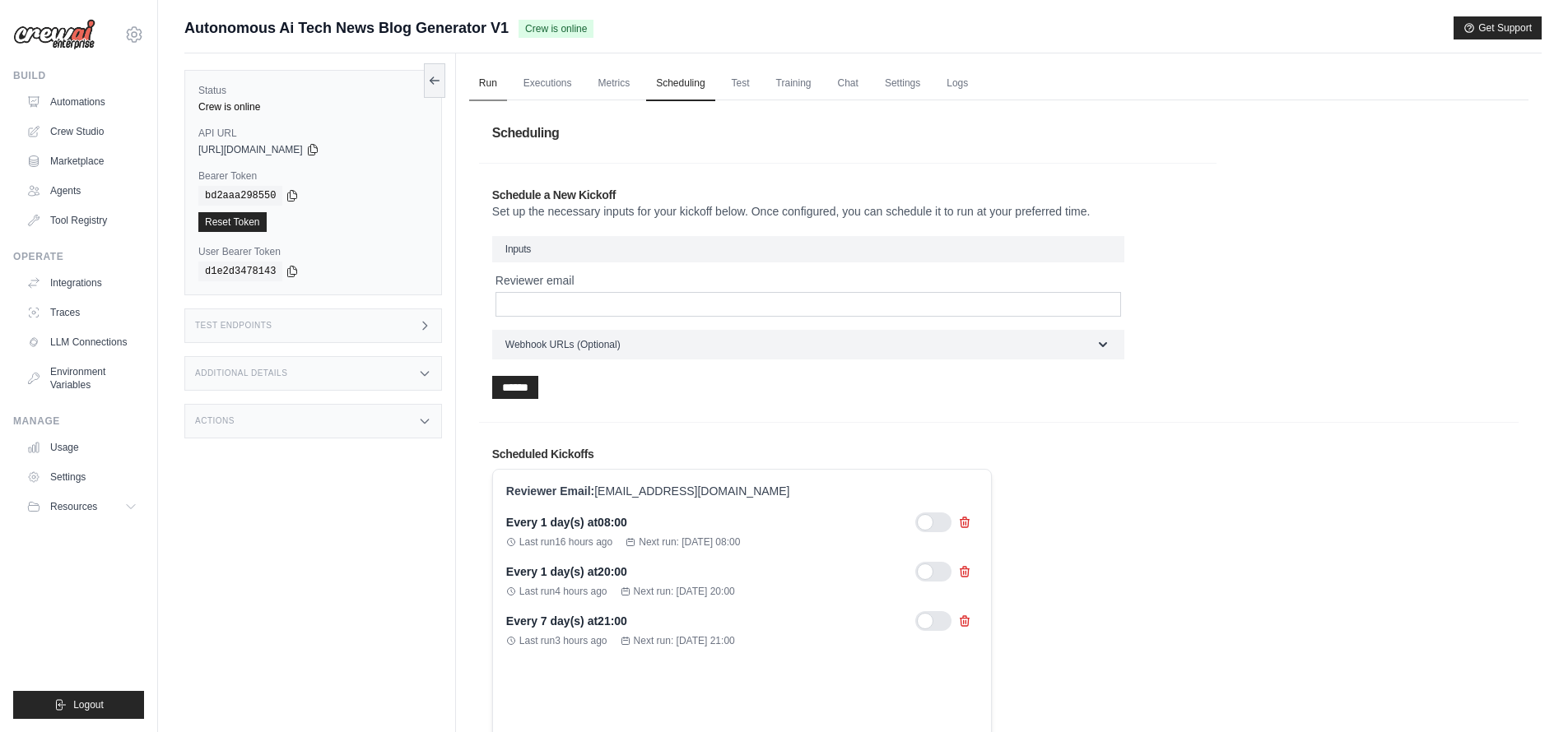
click at [496, 84] on link "Run" at bounding box center [488, 84] width 38 height 34
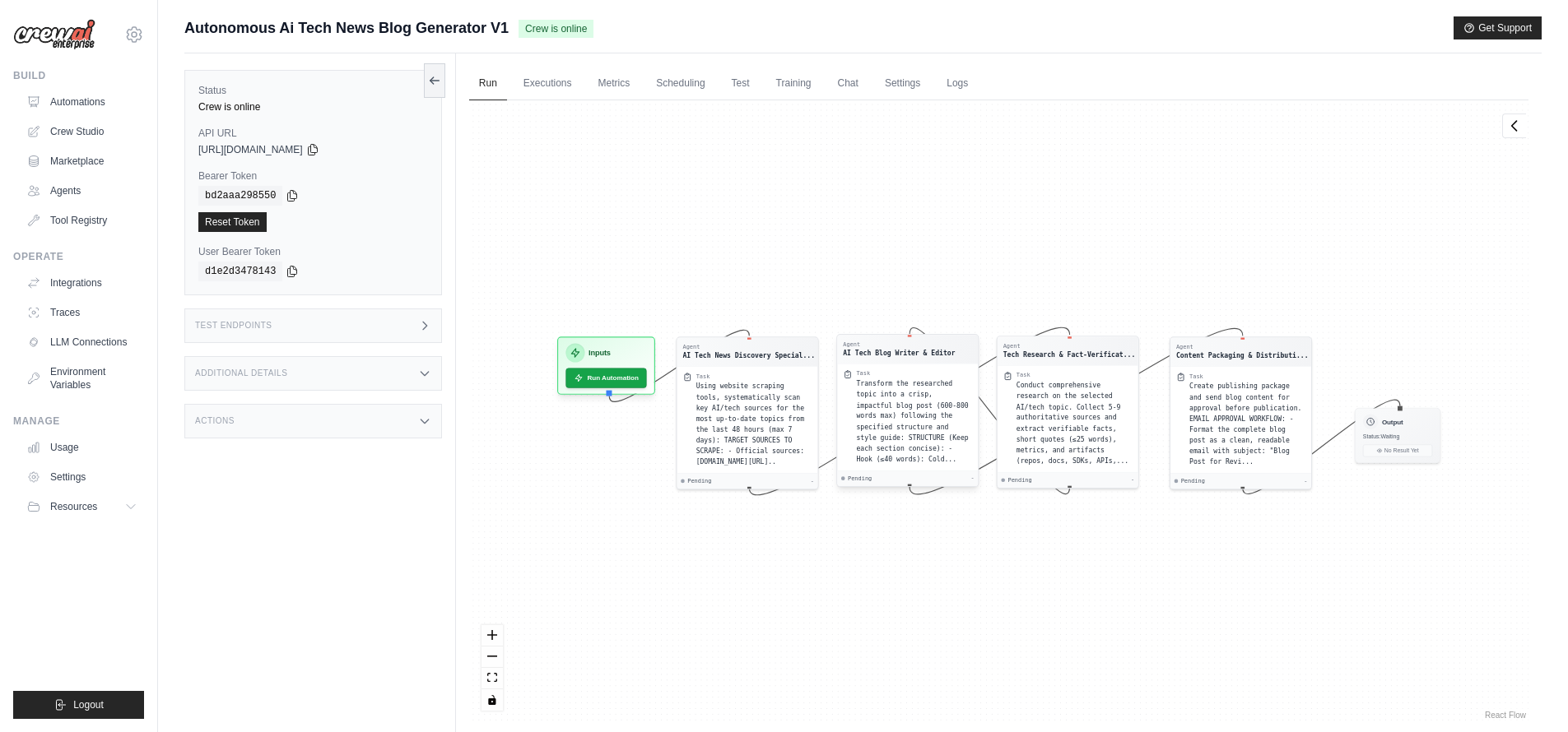
drag, startPoint x: 1012, startPoint y: 378, endPoint x: 884, endPoint y: 391, distance: 128.7
click at [884, 391] on div "Transform the researched topic into a crisp, impactful blog post (600-800 words…" at bounding box center [913, 422] width 116 height 86
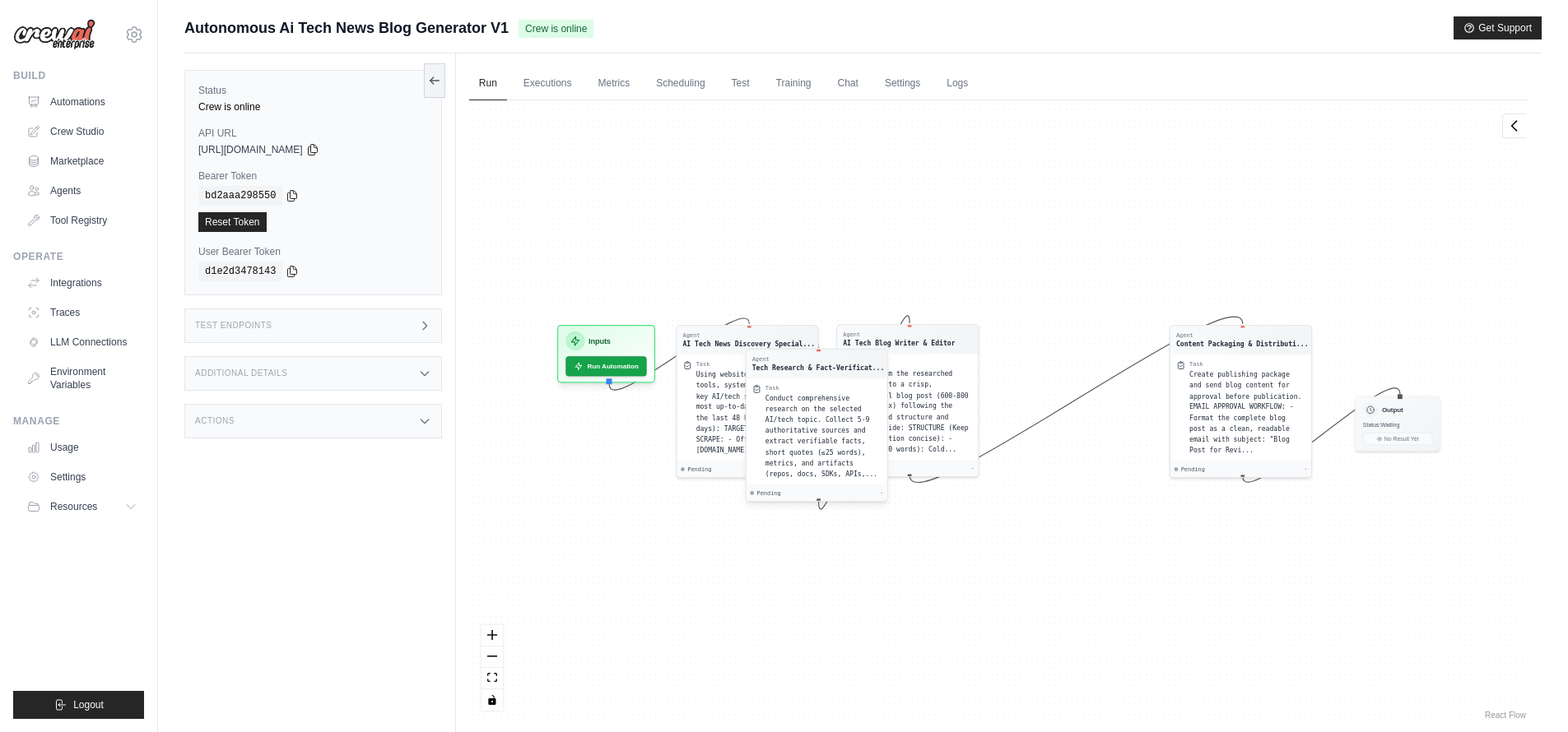
drag, startPoint x: 1031, startPoint y: 410, endPoint x: 778, endPoint y: 426, distance: 253.5
click at [778, 426] on div "Conduct comprehensive research on the selected AI/tech topic. Collect 5-9 autho…" at bounding box center [823, 436] width 116 height 86
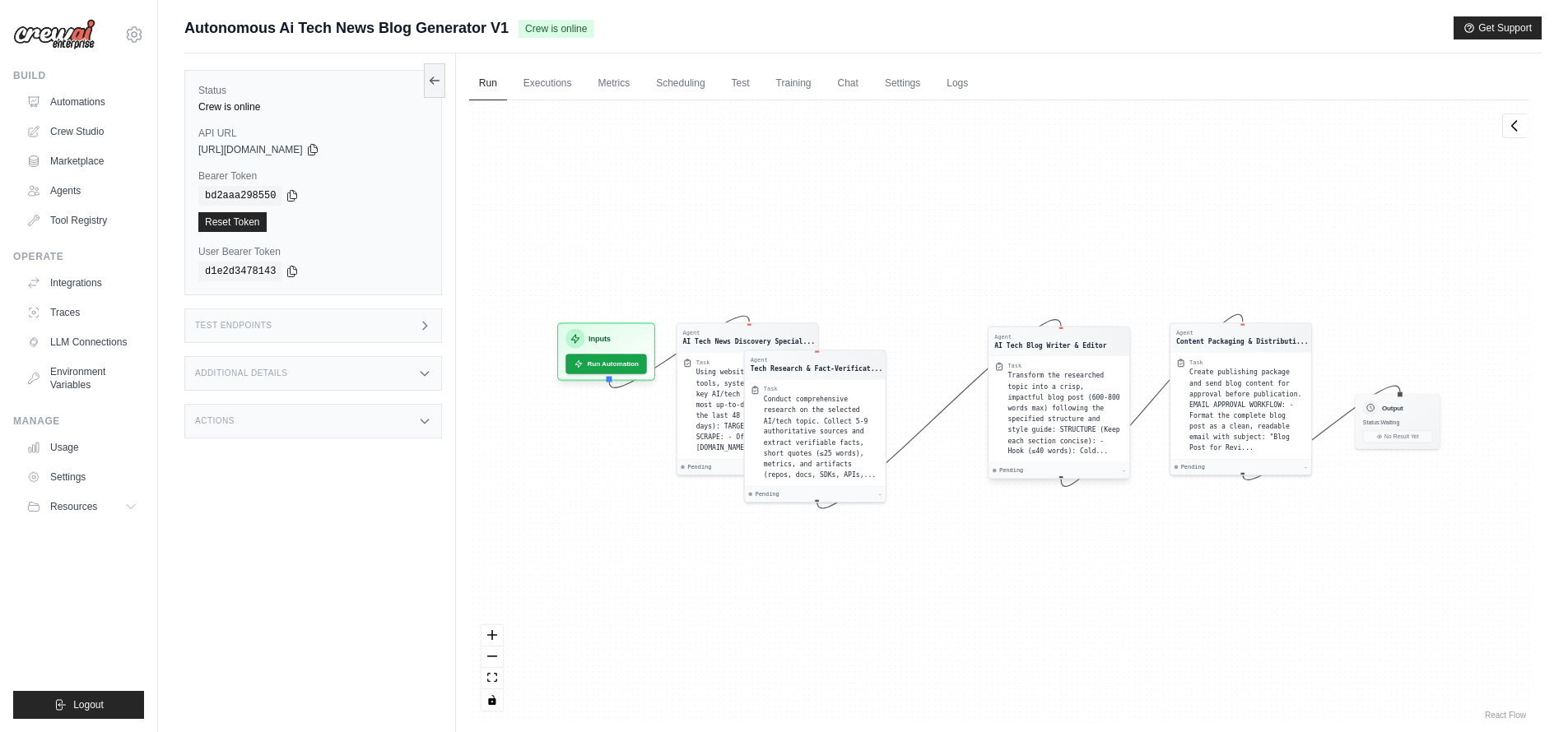
drag, startPoint x: 936, startPoint y: 414, endPoint x: 1088, endPoint y: 420, distance: 152.1
click at [1088, 420] on span "Transform the researched topic into a crisp, impactful blog post (600-800 words…" at bounding box center [1063, 413] width 112 height 83
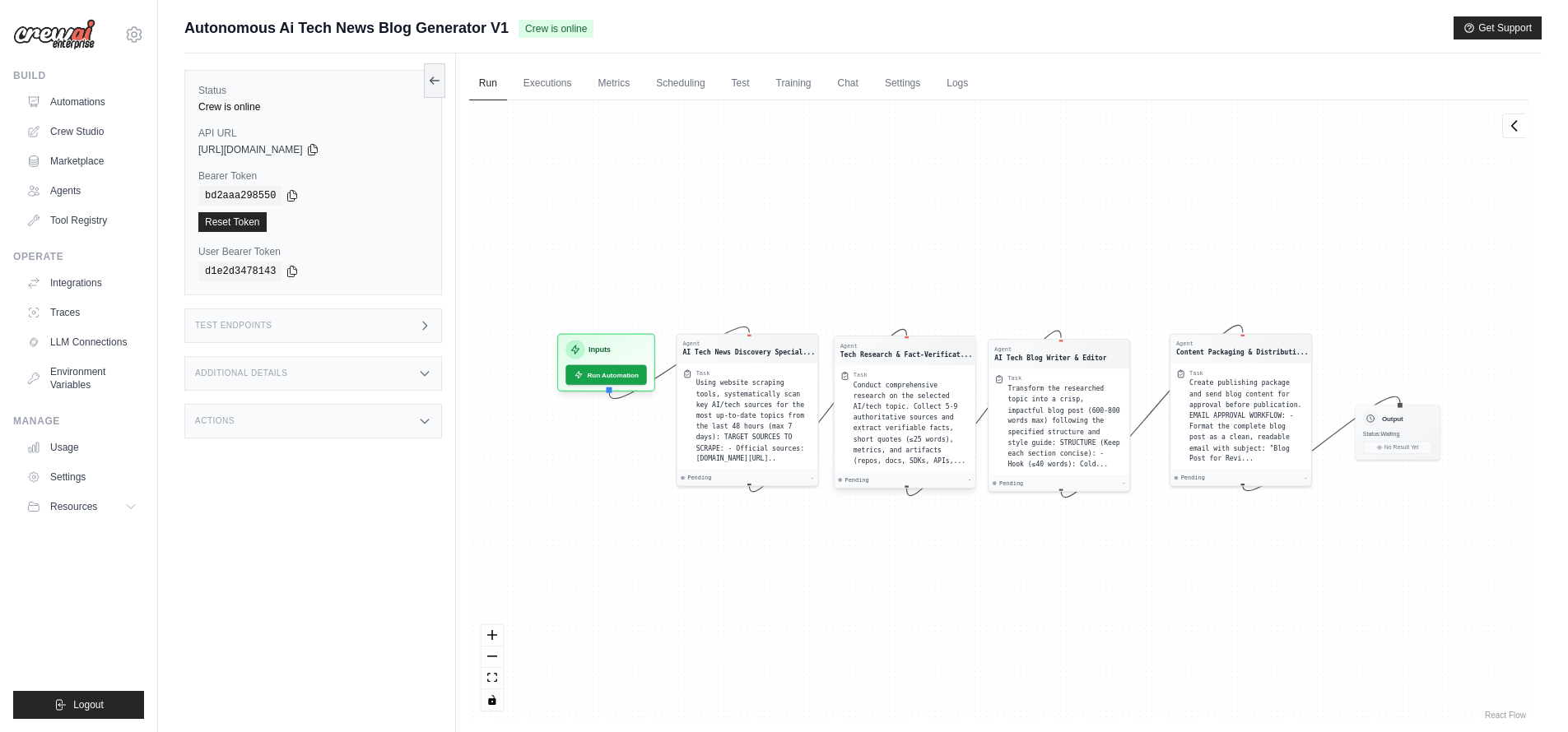
drag, startPoint x: 826, startPoint y: 419, endPoint x: 917, endPoint y: 407, distance: 91.8
click at [917, 407] on span "Conduct comprehensive research on the selected AI/tech topic. Collect 5-9 autho…" at bounding box center [909, 422] width 112 height 83
drag, startPoint x: 1041, startPoint y: 414, endPoint x: 1054, endPoint y: 413, distance: 13.0
click at [1054, 413] on div "Transform the researched topic into a crisp, impactful blog post (600-800 words…" at bounding box center [1078, 423] width 116 height 86
click at [931, 408] on span "Conduct comprehensive research on the selected AI/tech topic. Collect 5-9 autho…" at bounding box center [913, 420] width 112 height 83
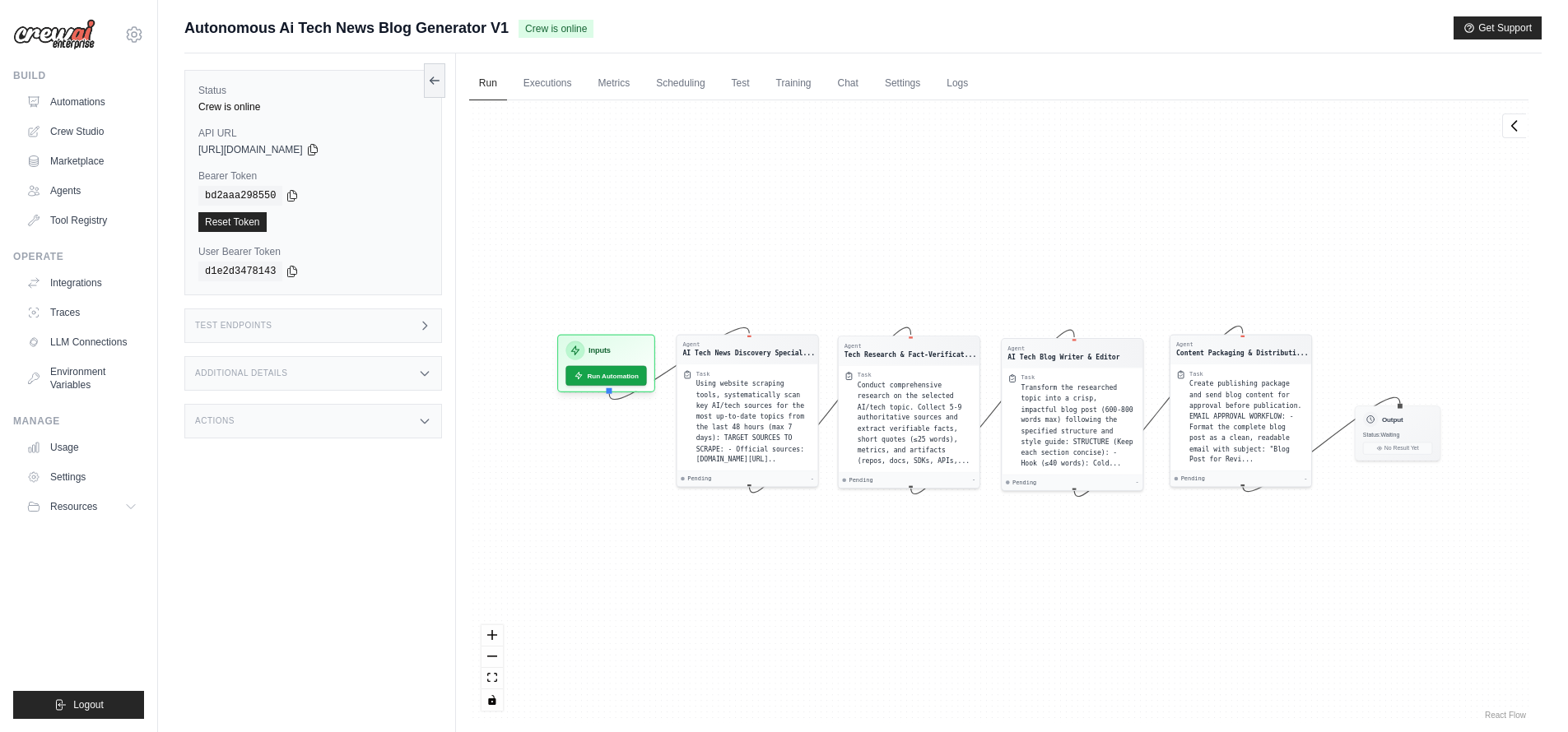
click at [1242, 585] on div "Agent AI Tech News Discovery Special... Task Using website scraping tools, syst…" at bounding box center [998, 411] width 1060 height 623
click at [1236, 433] on div "Create publishing package and send blog content for approval before publication…" at bounding box center [1245, 424] width 116 height 86
click at [1131, 257] on div "Agent AI Tech News Discovery Special... Task Using website scraping tools, syst…" at bounding box center [998, 411] width 1060 height 623
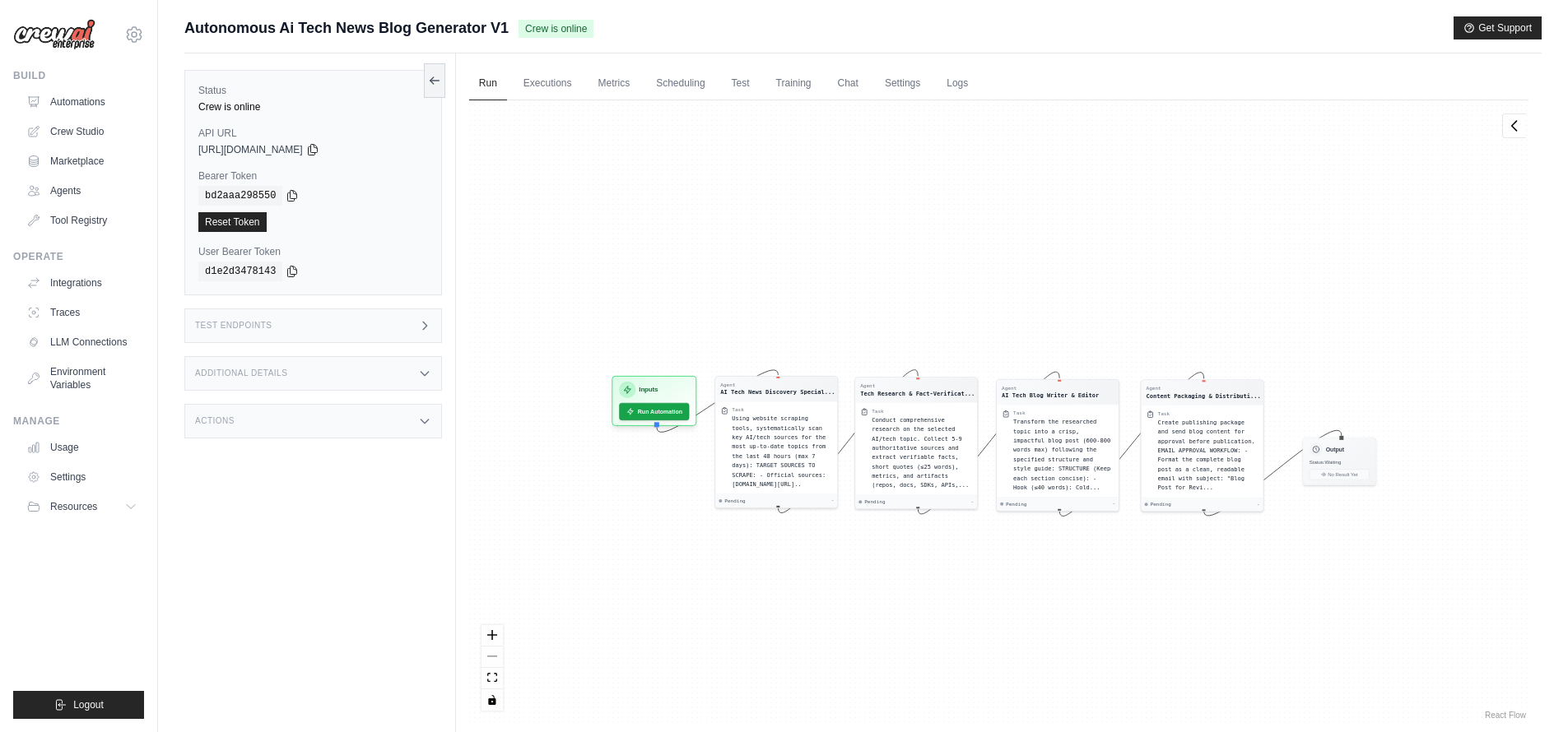
click at [315, 537] on div "Status Crew is online API URL copied https://autonomous-ai-tech-news-blog-gener…" at bounding box center [321, 419] width 272 height 732
click at [83, 307] on link "Traces" at bounding box center [83, 313] width 124 height 27
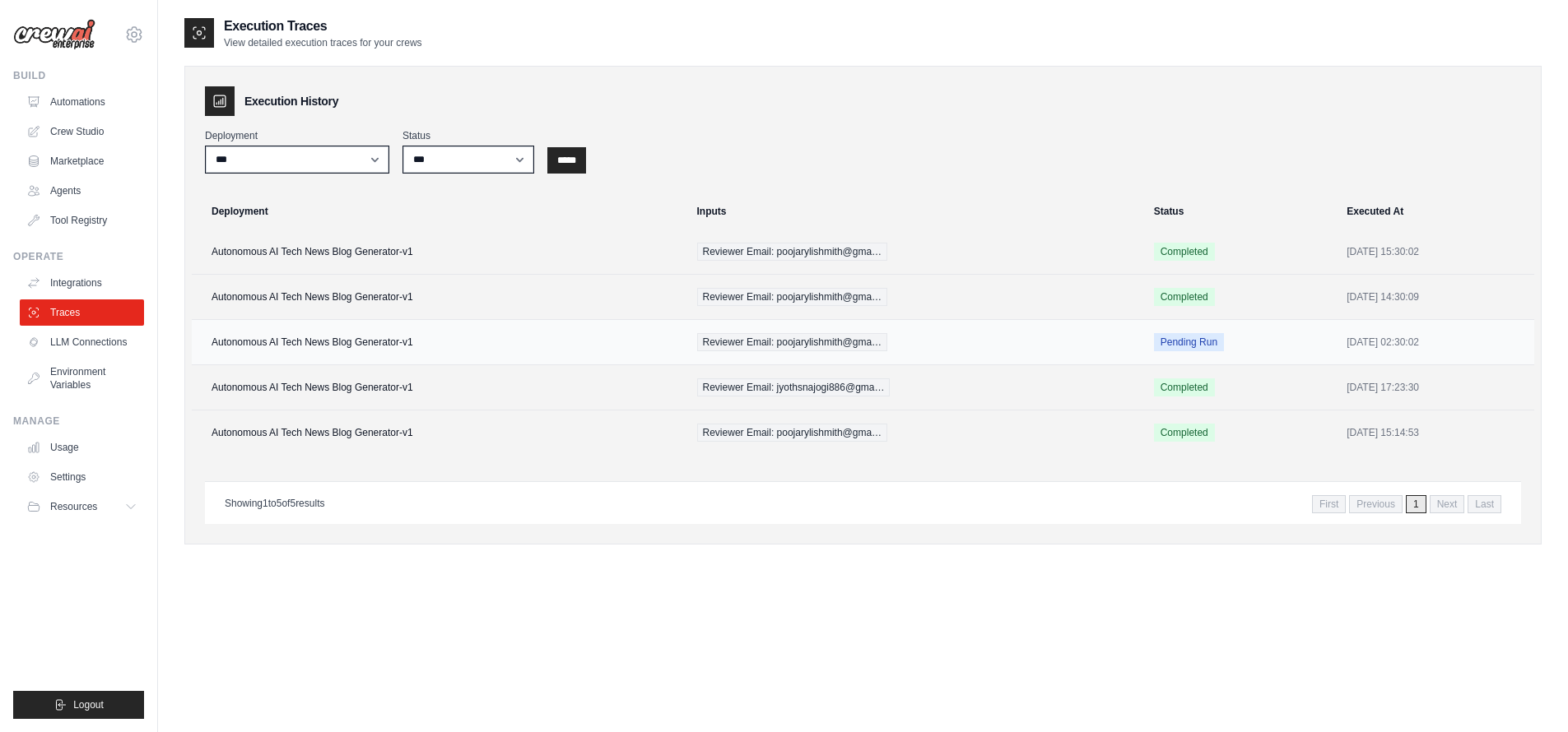
click at [1179, 338] on span "Pending Run" at bounding box center [1189, 342] width 70 height 18
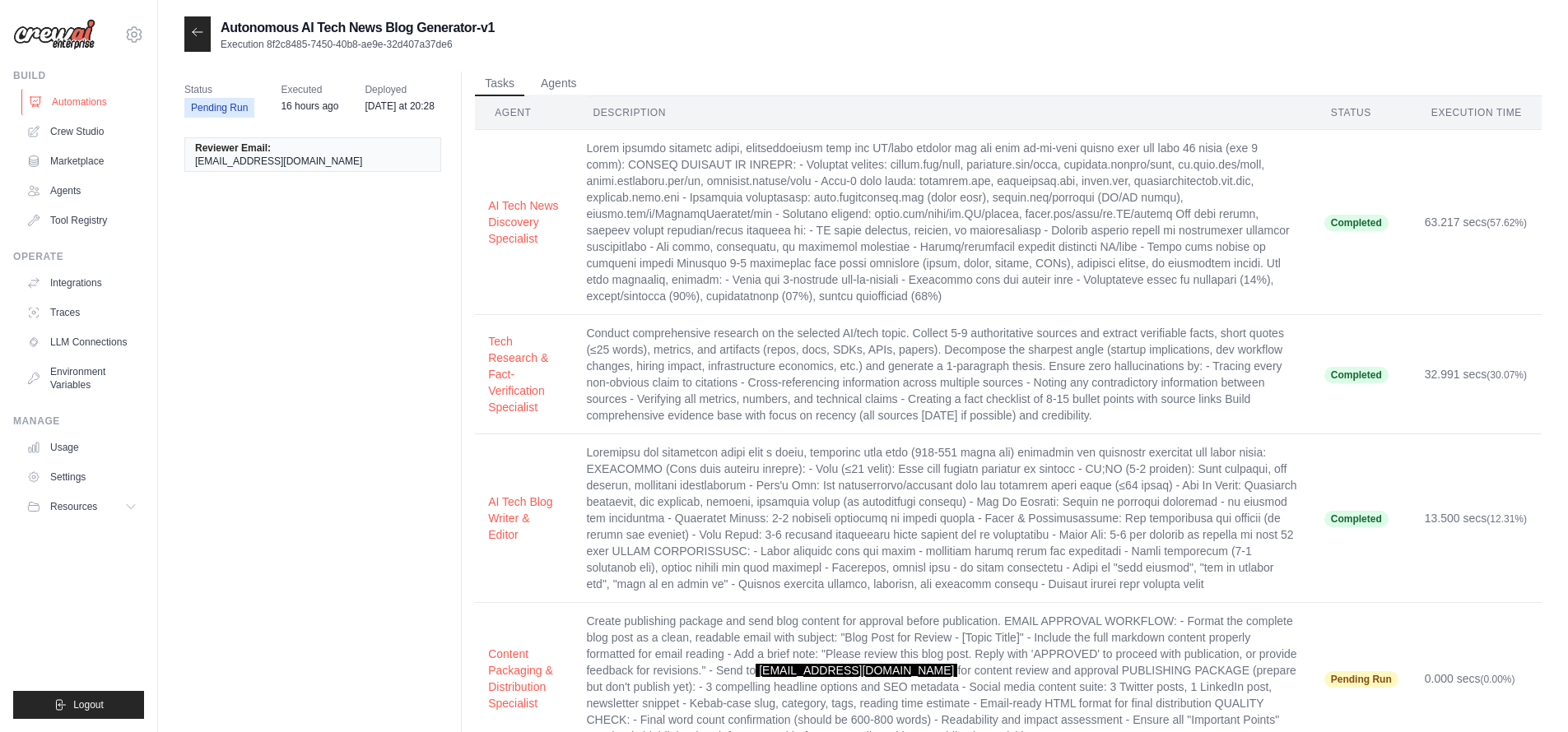
click at [89, 96] on link "Automations" at bounding box center [83, 102] width 124 height 27
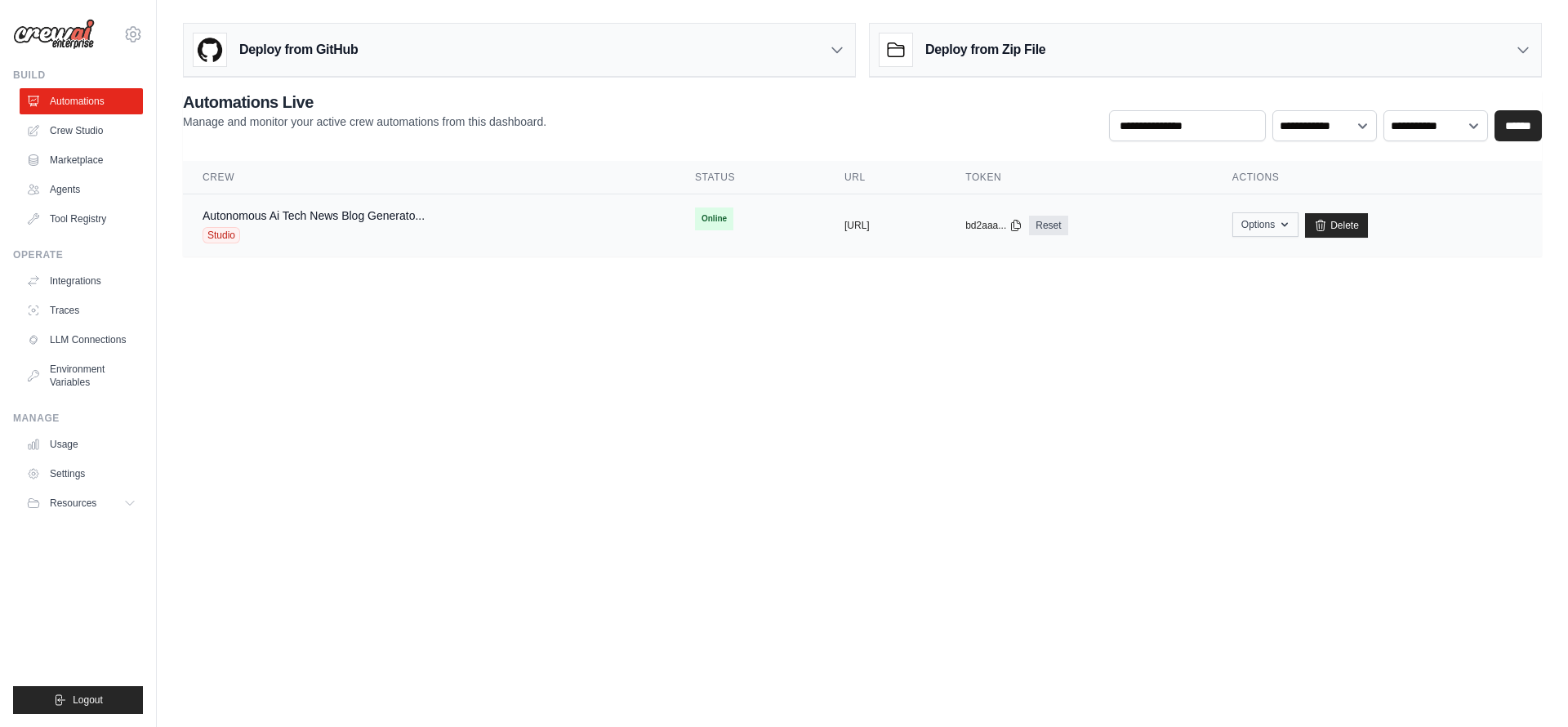
click at [1298, 225] on button "Options" at bounding box center [1266, 225] width 66 height 25
click at [1324, 506] on body "macminihirebettu@gmail.com Settings Build Automations Crew Studio" at bounding box center [784, 363] width 1568 height 727
click at [97, 135] on link "Crew Studio" at bounding box center [83, 131] width 123 height 27
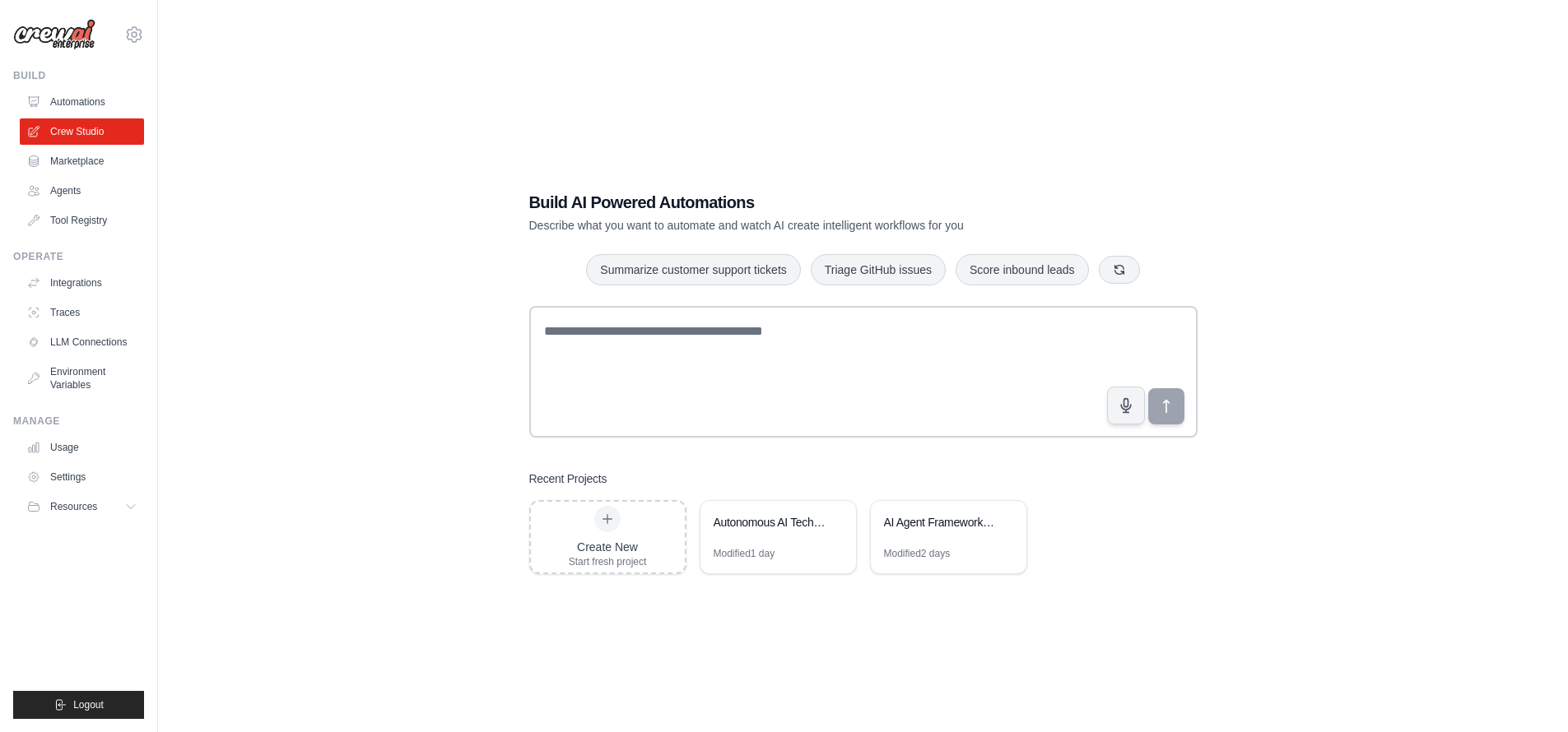
click at [85, 161] on link "Marketplace" at bounding box center [82, 162] width 124 height 27
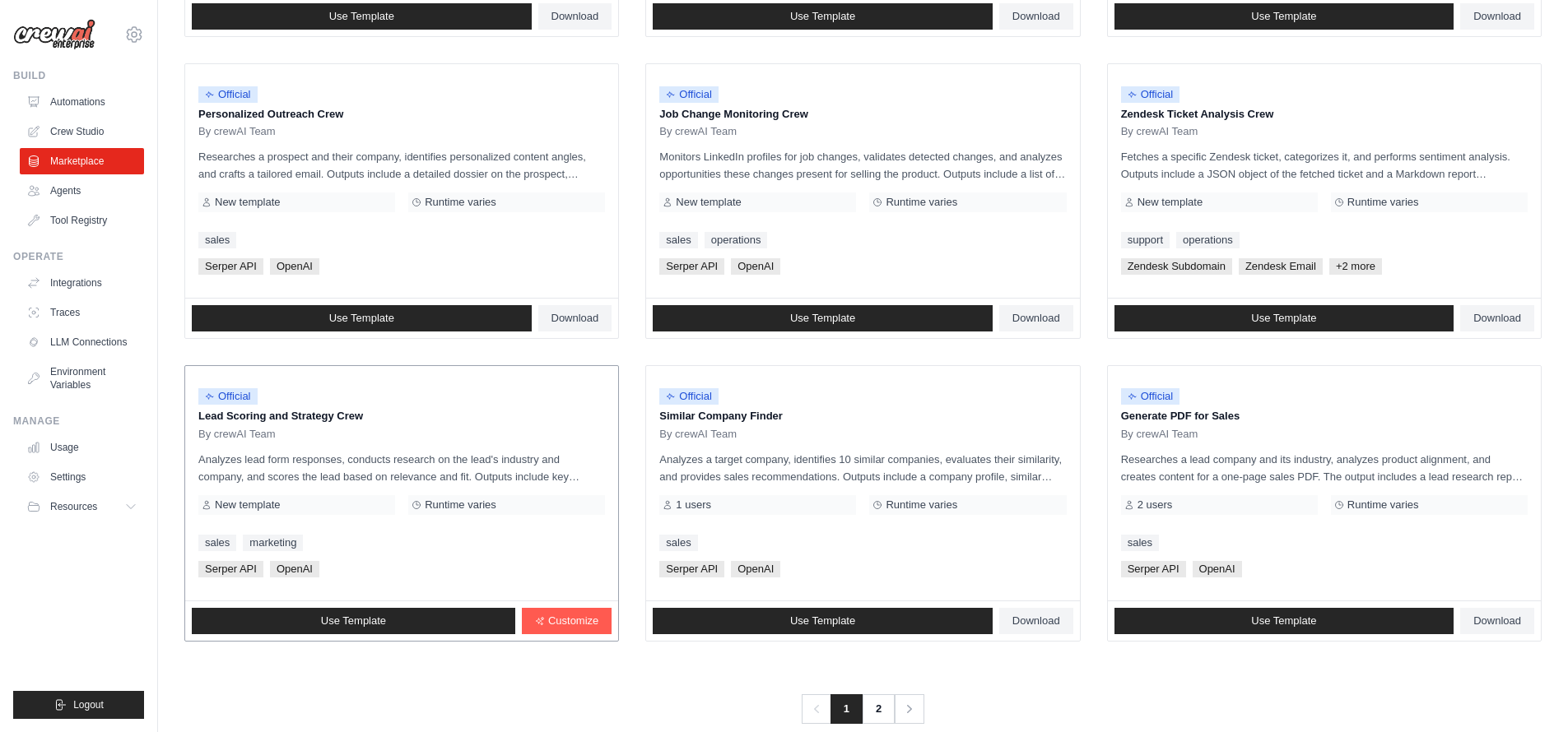
scroll to position [789, 0]
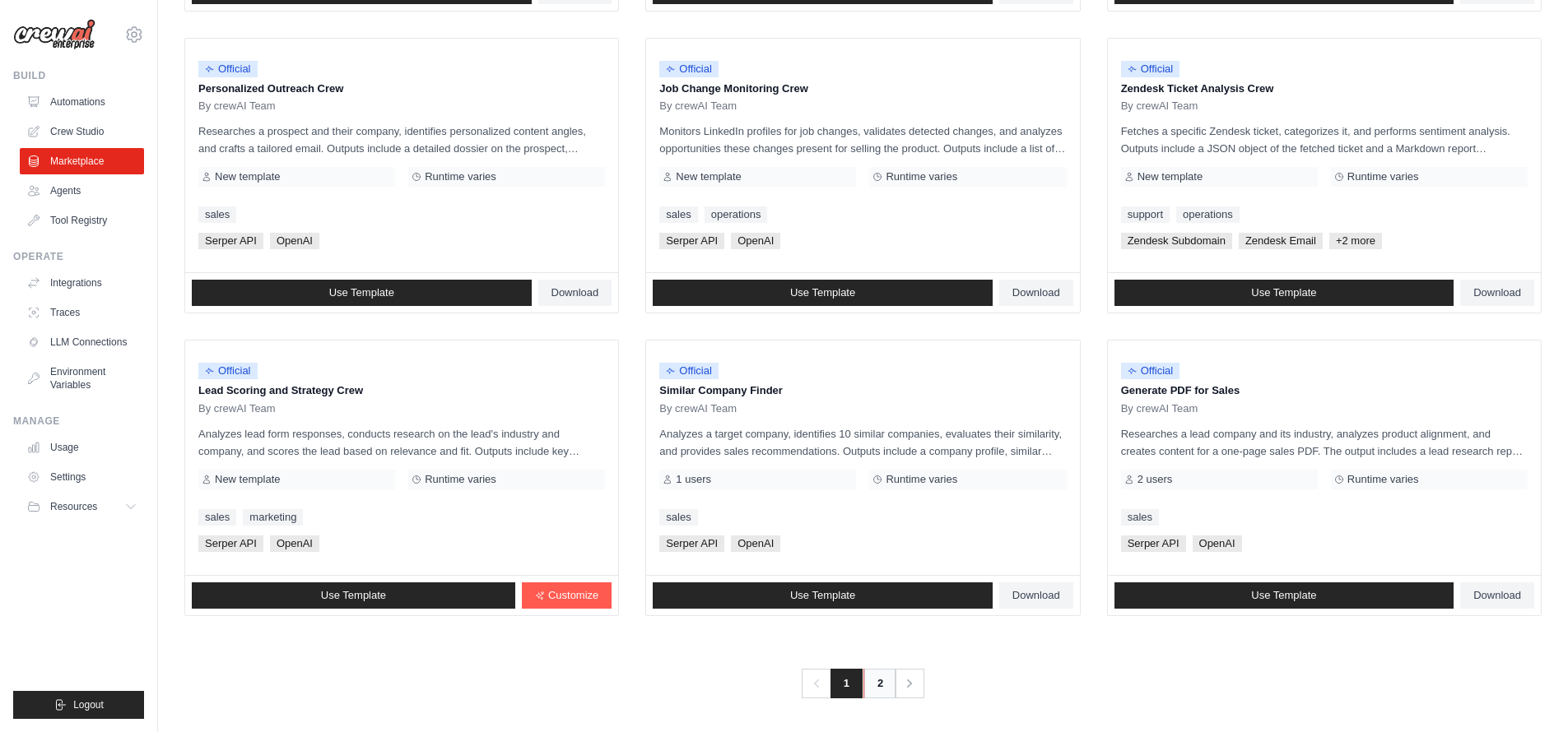
click at [869, 670] on link "2" at bounding box center [880, 683] width 33 height 30
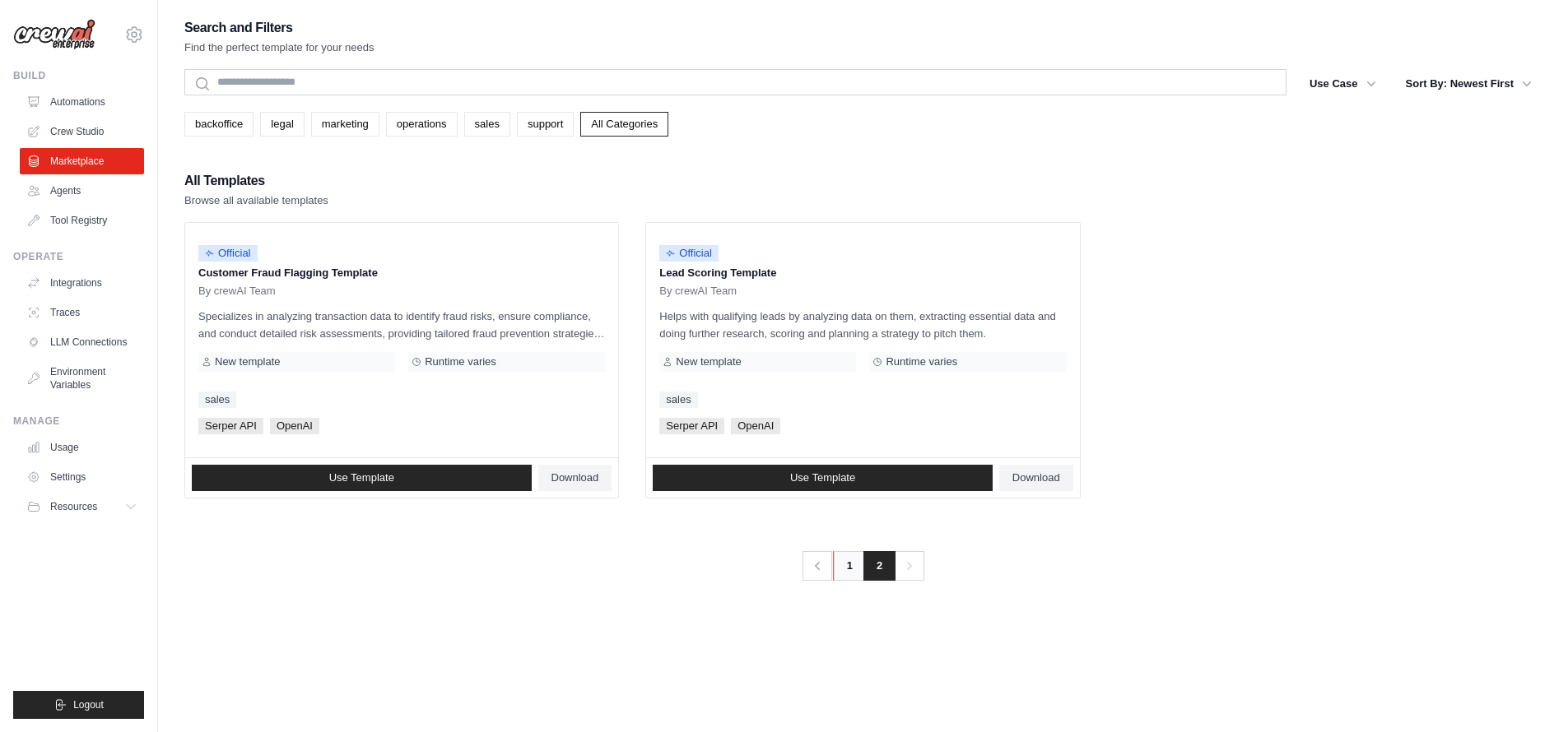
click at [851, 560] on link "1" at bounding box center [849, 566] width 33 height 30
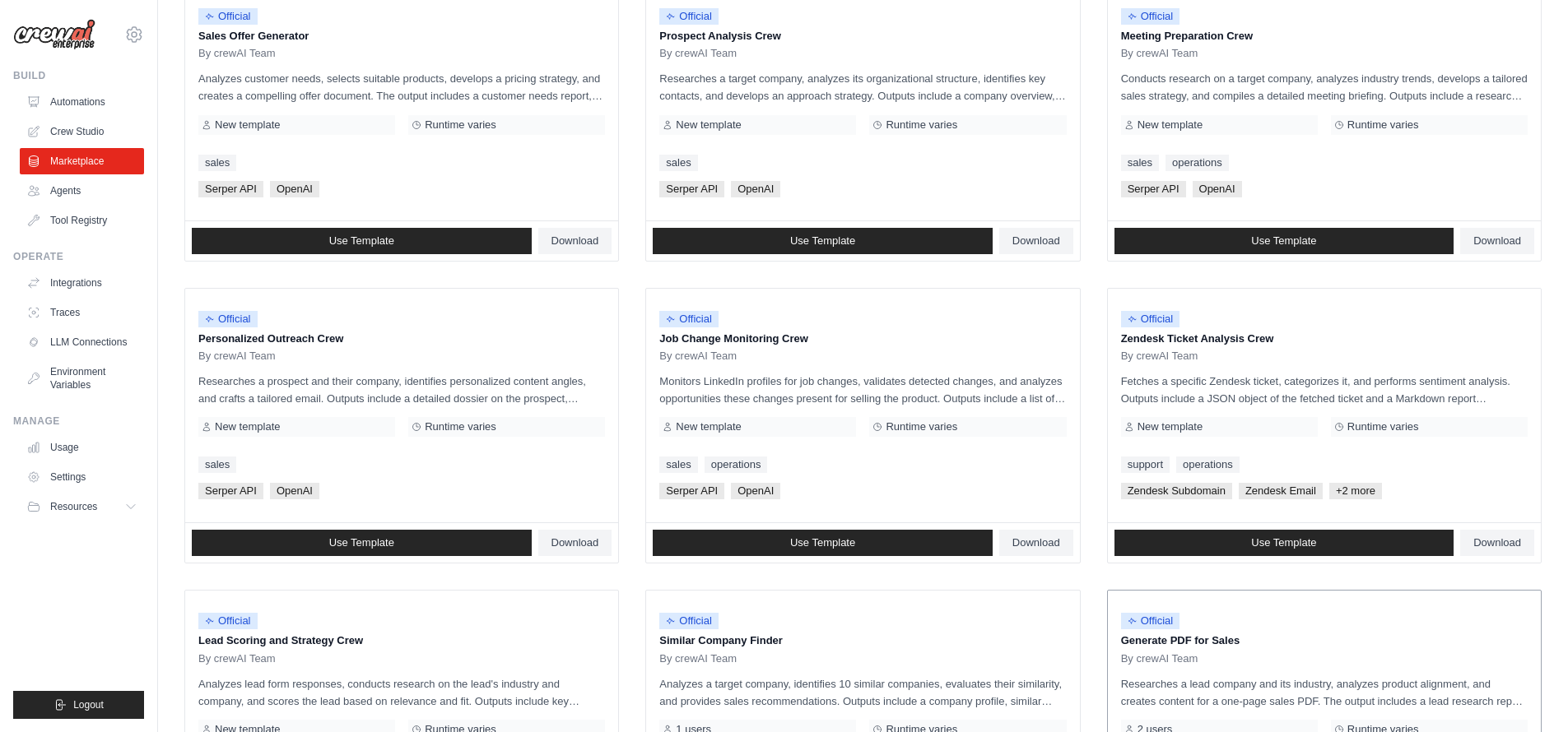
scroll to position [789, 0]
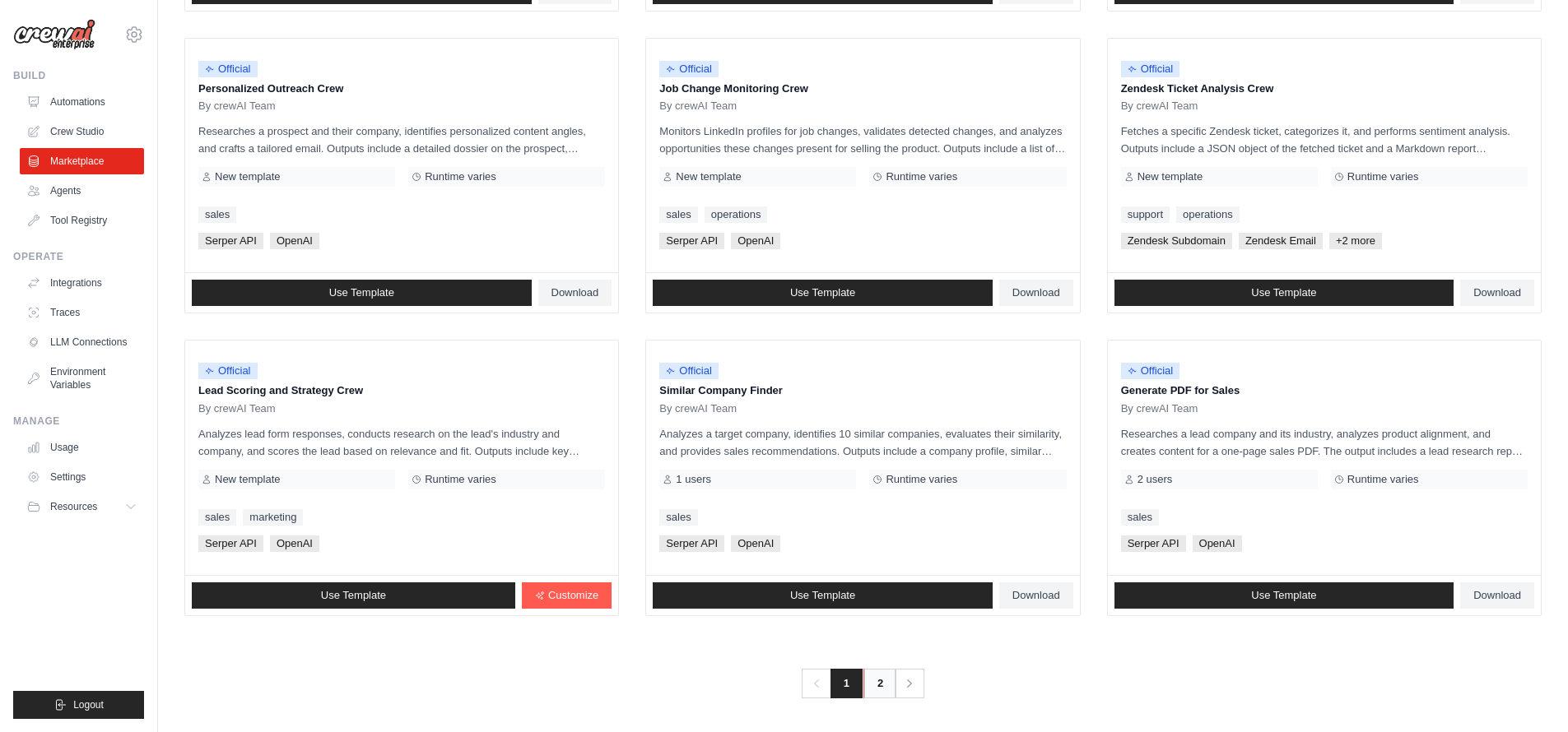
click at [884, 690] on link "2" at bounding box center [880, 683] width 33 height 30
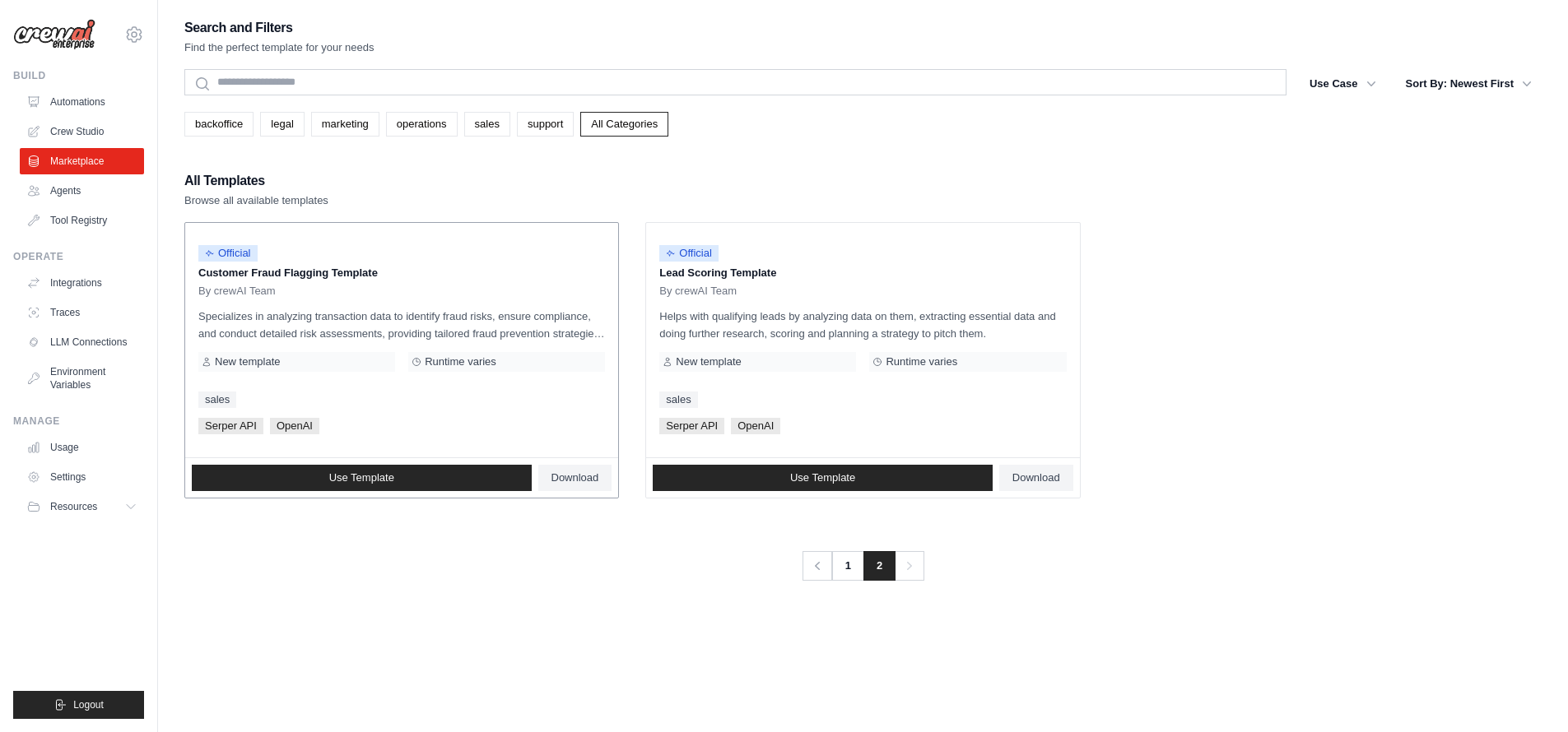
click at [321, 260] on div "Official" at bounding box center [401, 254] width 407 height 22
click at [714, 277] on p "Lead Scoring Template" at bounding box center [862, 273] width 407 height 16
click at [408, 478] on link "Use Template" at bounding box center [361, 478] width 340 height 27
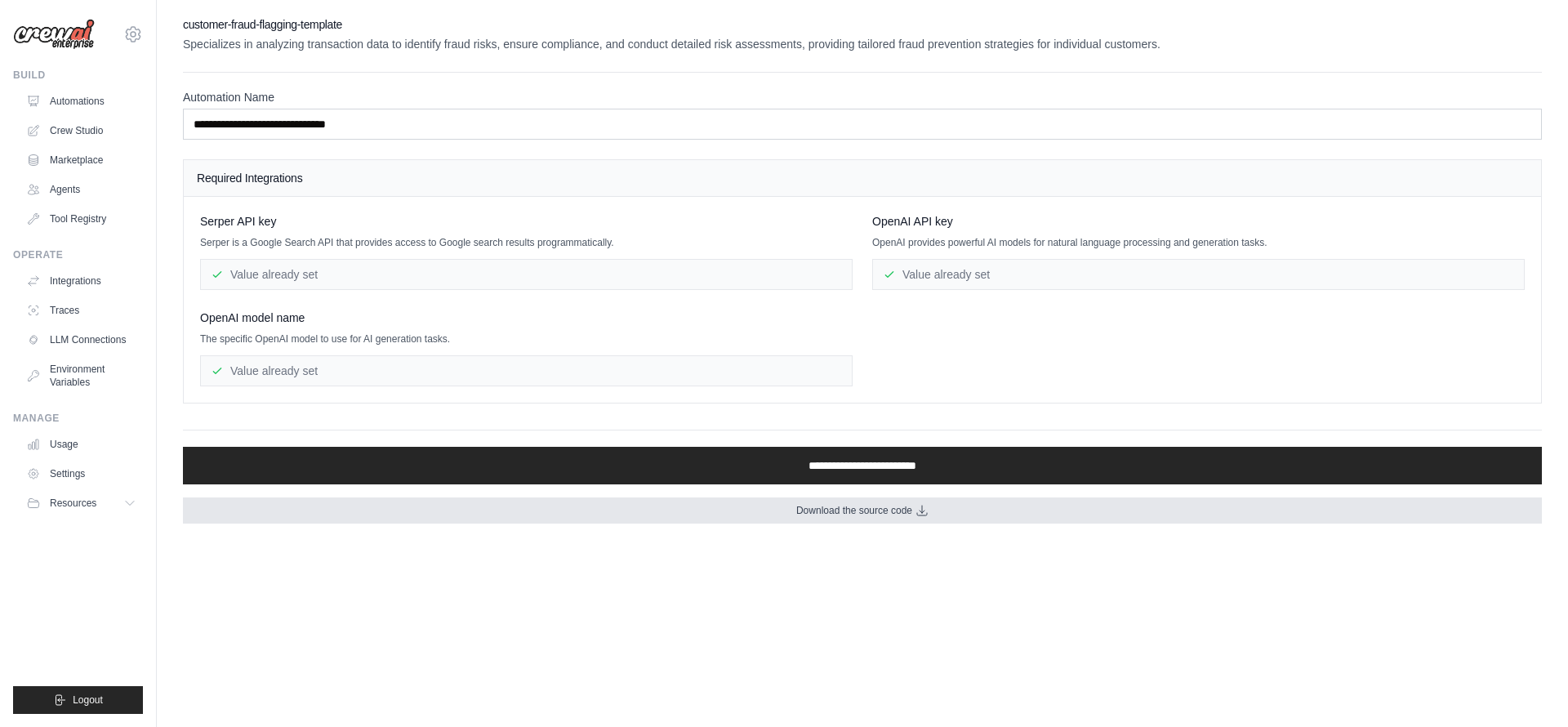
click at [900, 516] on span "Download the source code" at bounding box center [854, 511] width 116 height 13
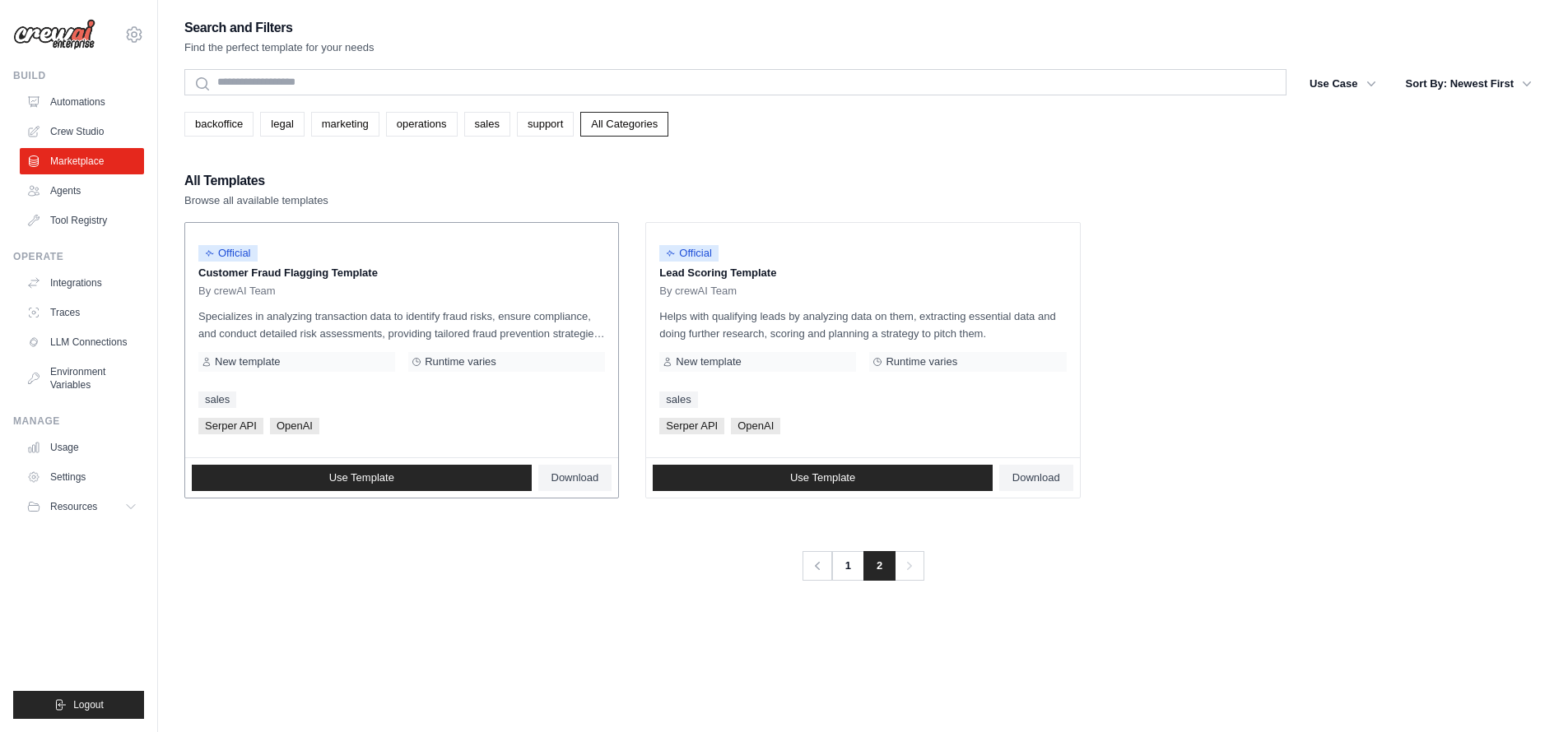
click at [372, 304] on div "Official Customer Fraud Flagging Template By crewAI Team Specializes in analyzi…" at bounding box center [401, 340] width 433 height 234
click at [504, 359] on div "Runtime varies" at bounding box center [506, 362] width 197 height 20
click at [447, 474] on link "Use Template" at bounding box center [361, 478] width 340 height 27
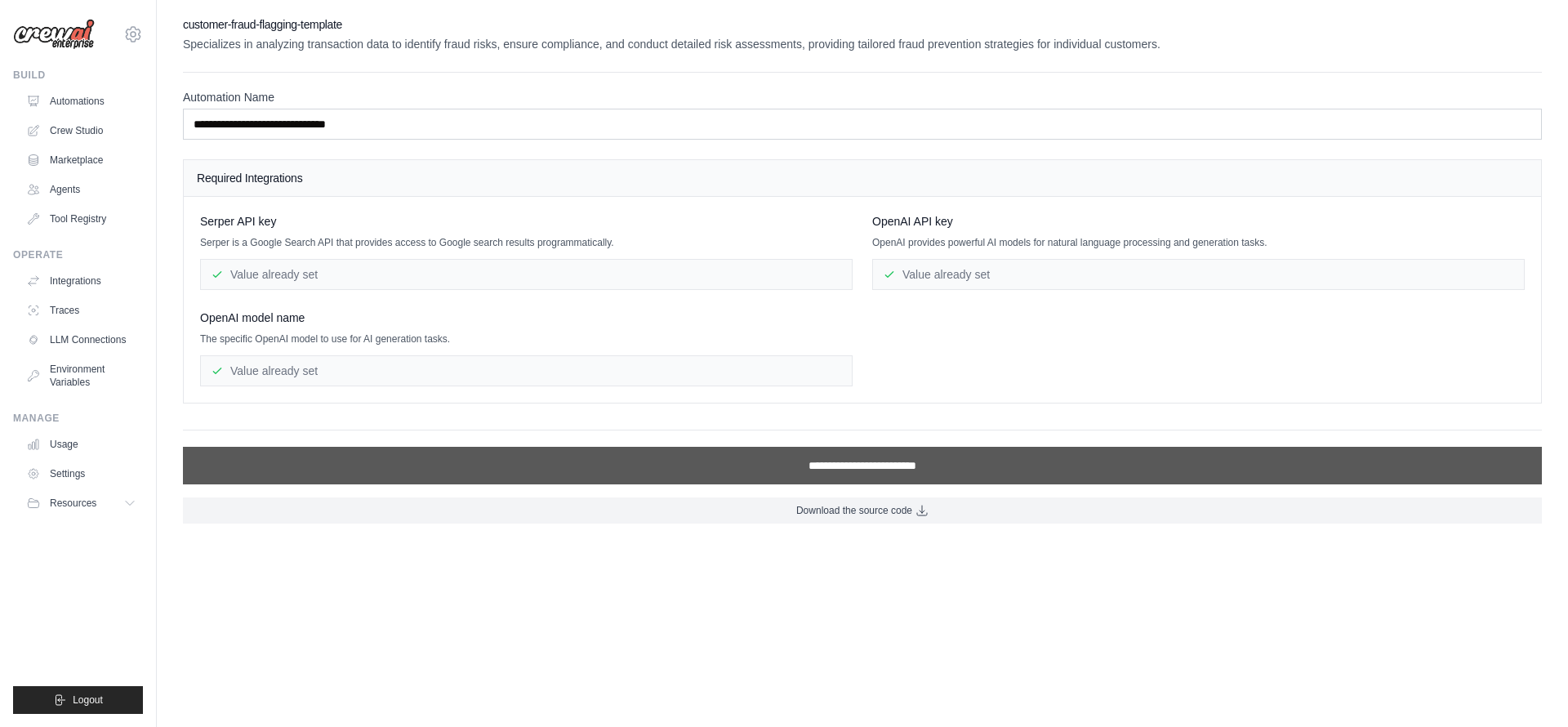
click at [589, 458] on input "**********" at bounding box center [862, 466] width 1359 height 38
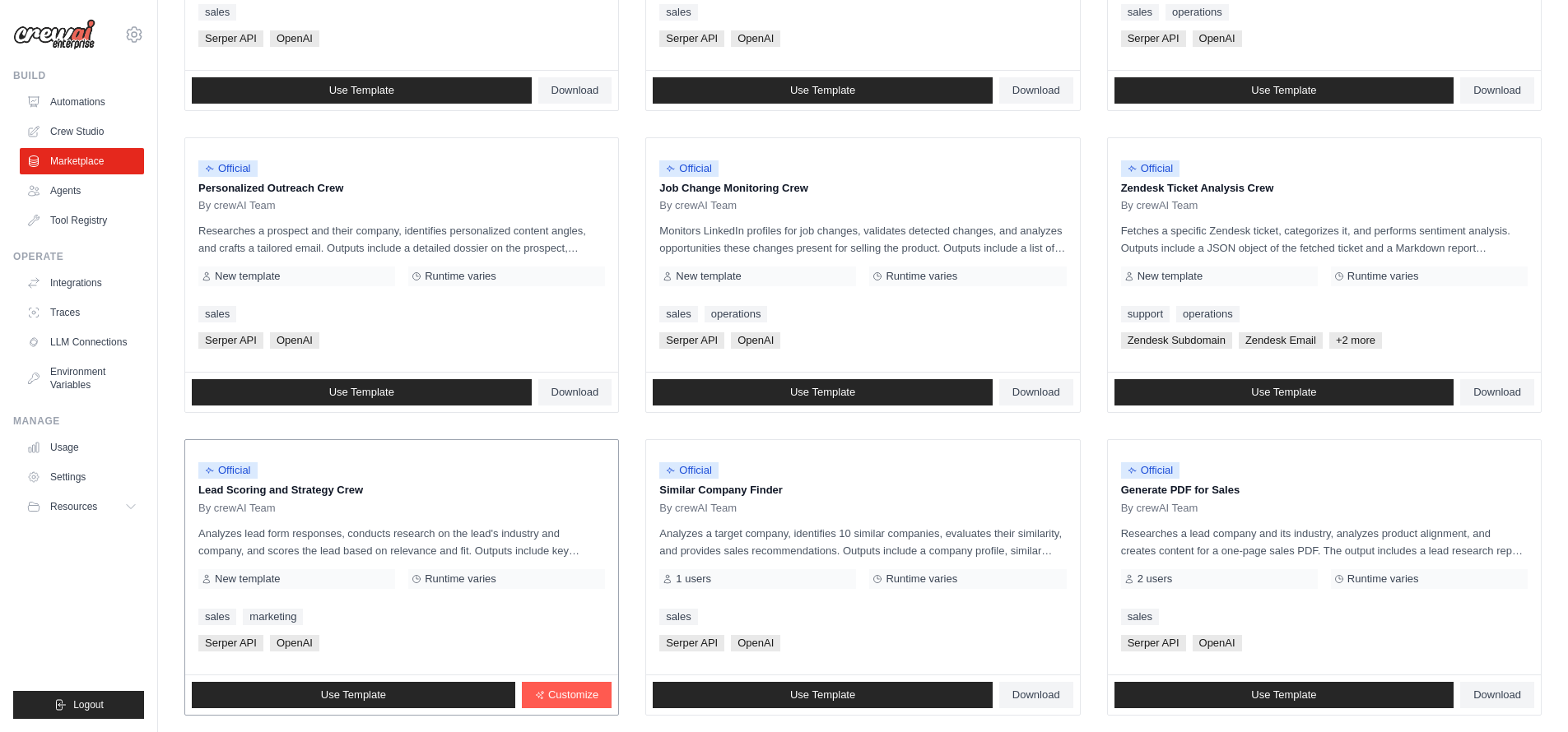
scroll to position [789, 0]
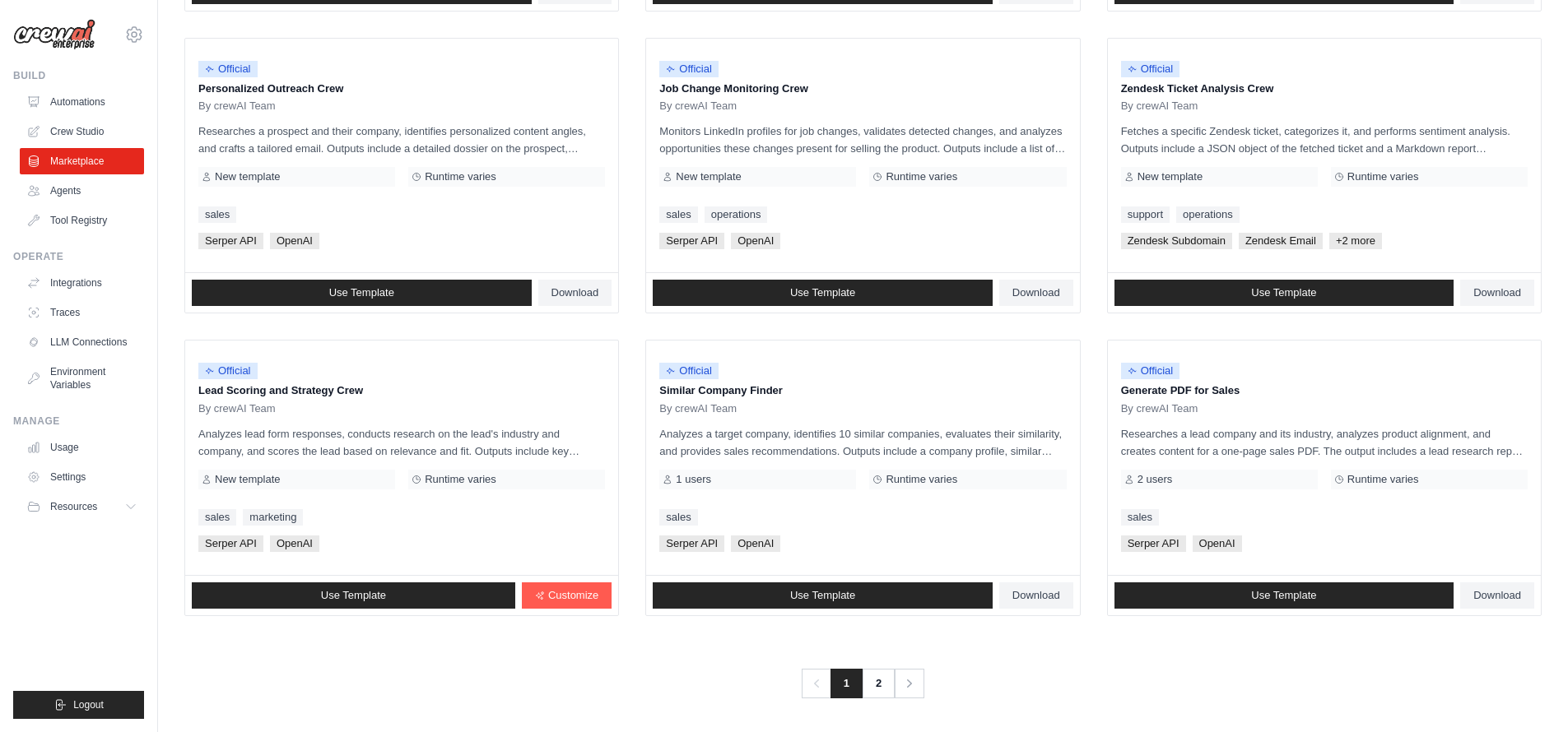
click at [1097, 666] on div "Previous 1 2 Next" at bounding box center [863, 674] width 1357 height 50
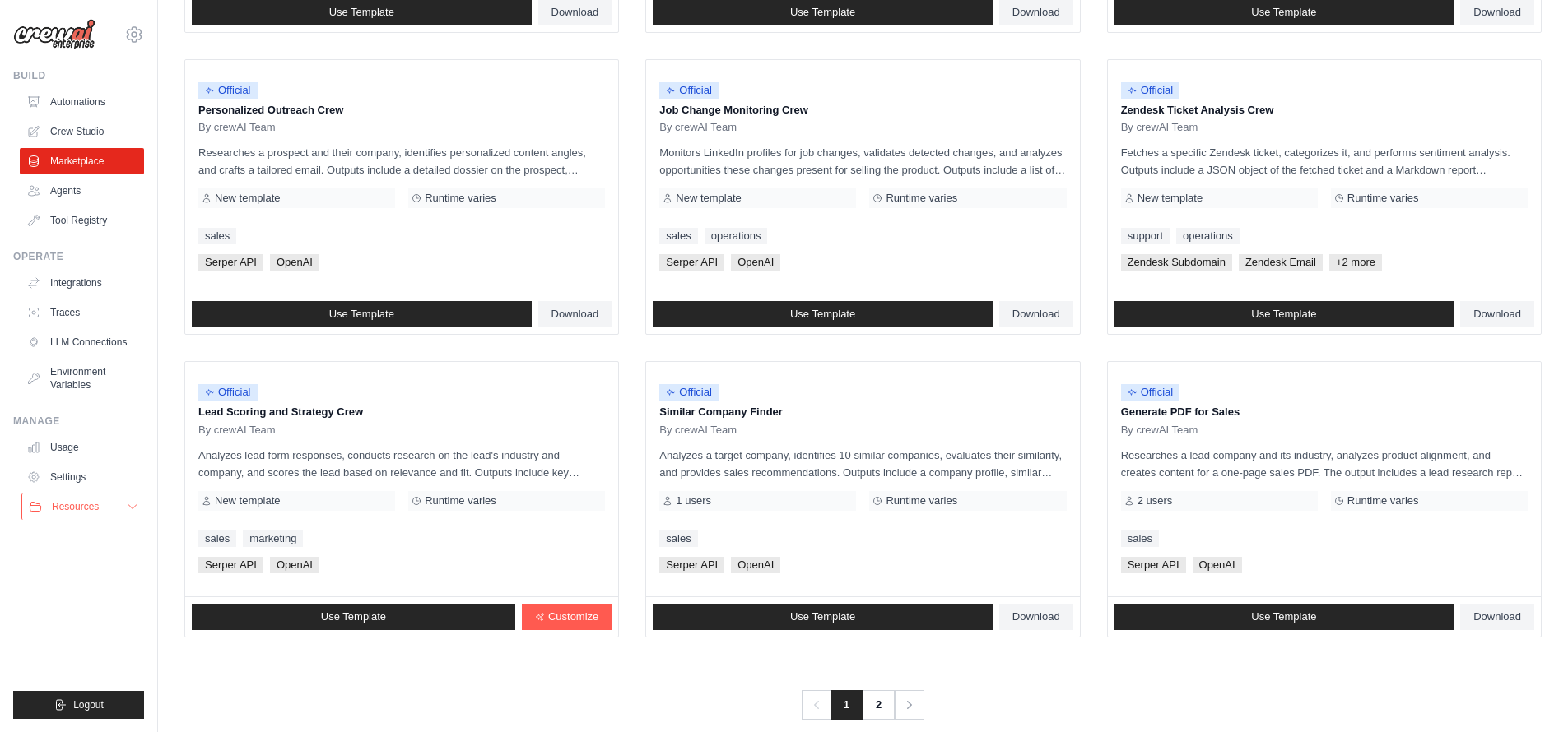
click at [103, 503] on button "Resources" at bounding box center [83, 507] width 124 height 27
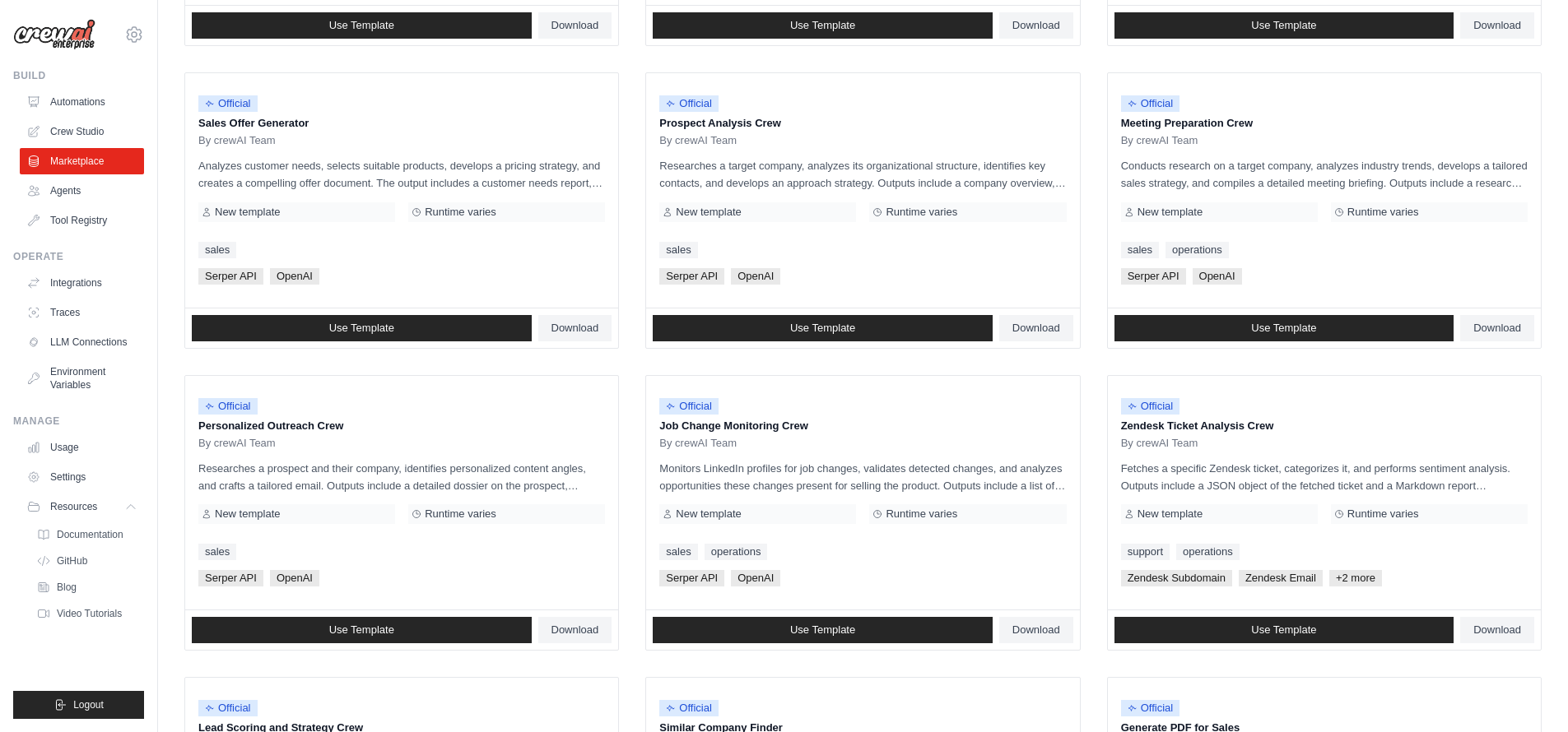
scroll to position [0, 0]
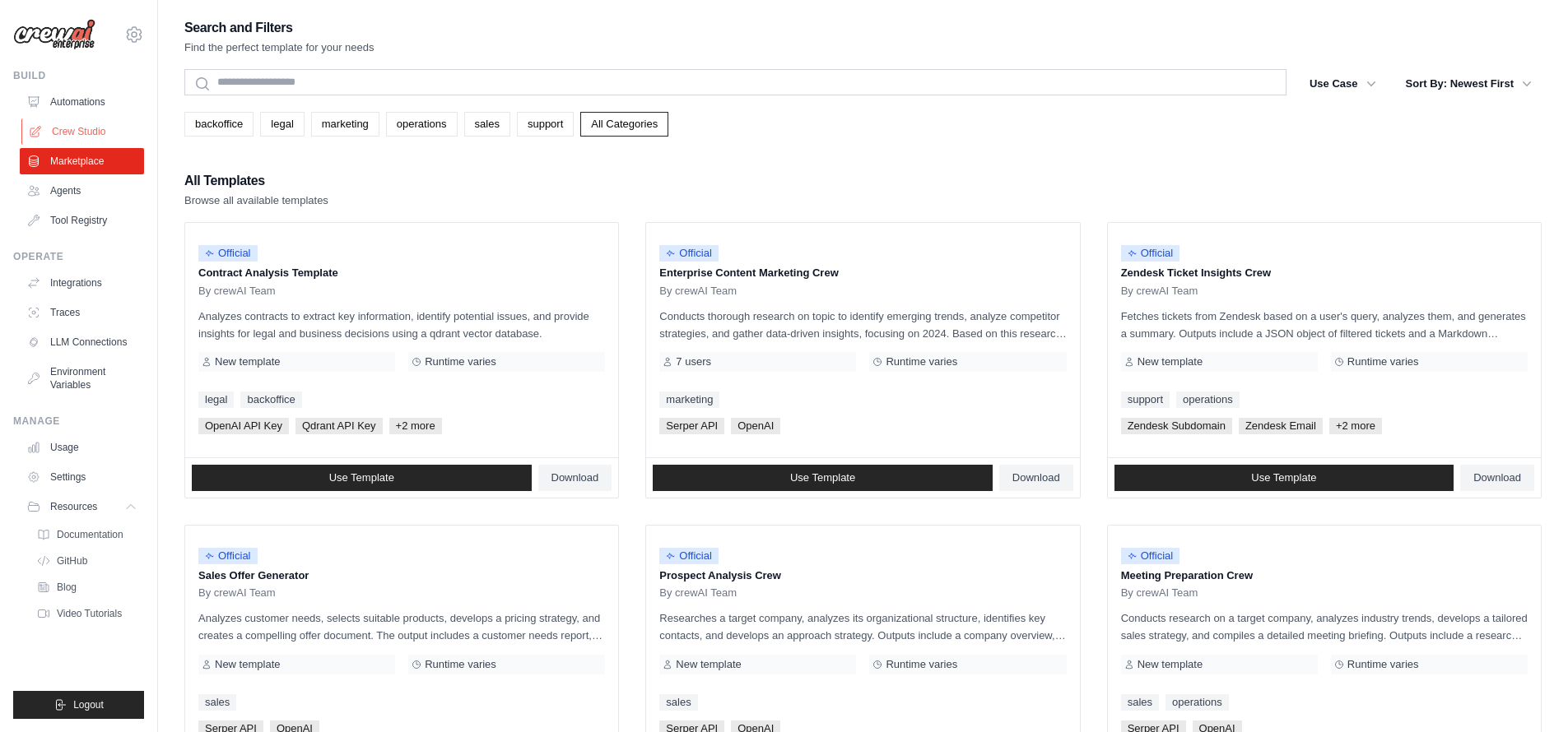
click at [109, 131] on link "Crew Studio" at bounding box center [83, 132] width 124 height 27
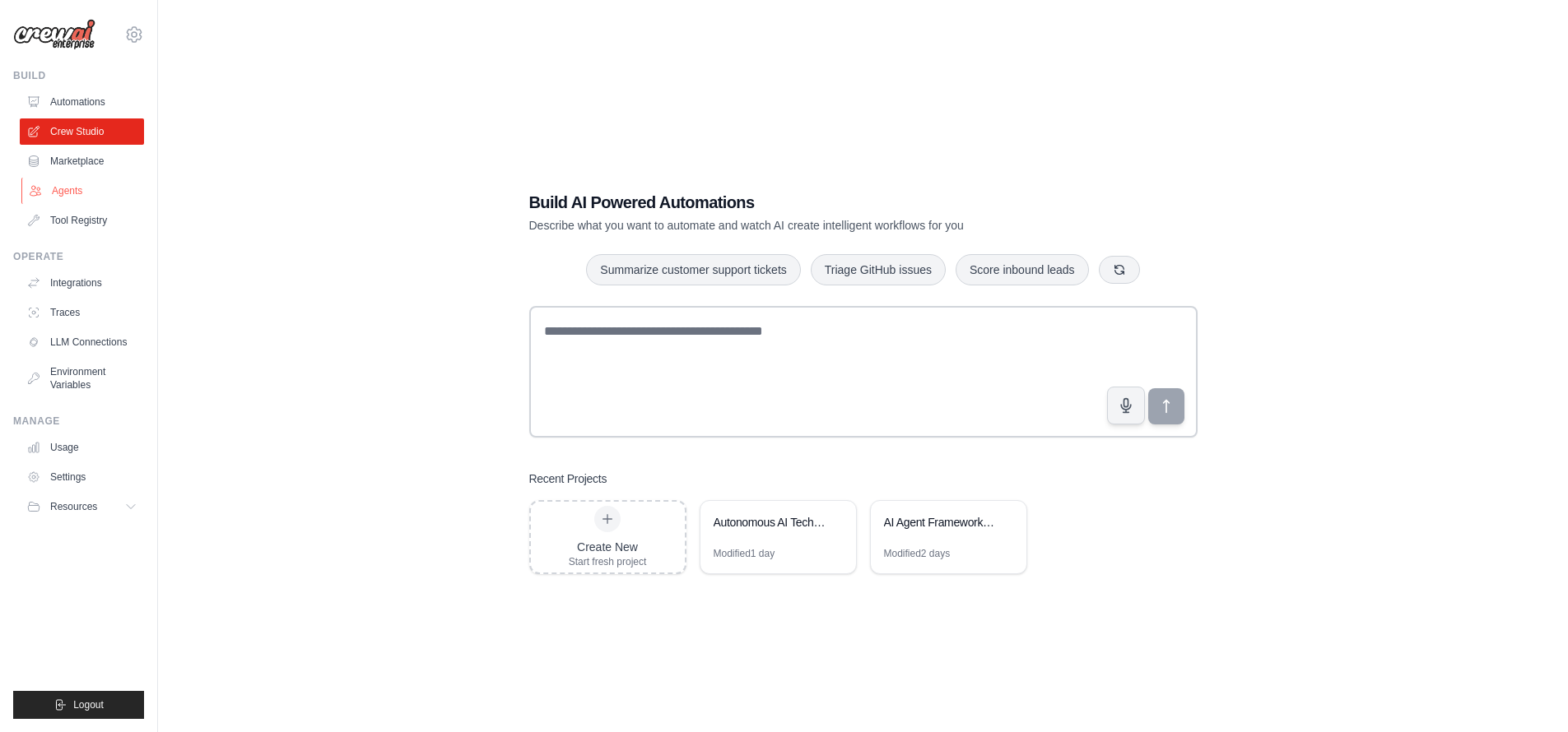
click at [102, 196] on link "Agents" at bounding box center [83, 191] width 124 height 27
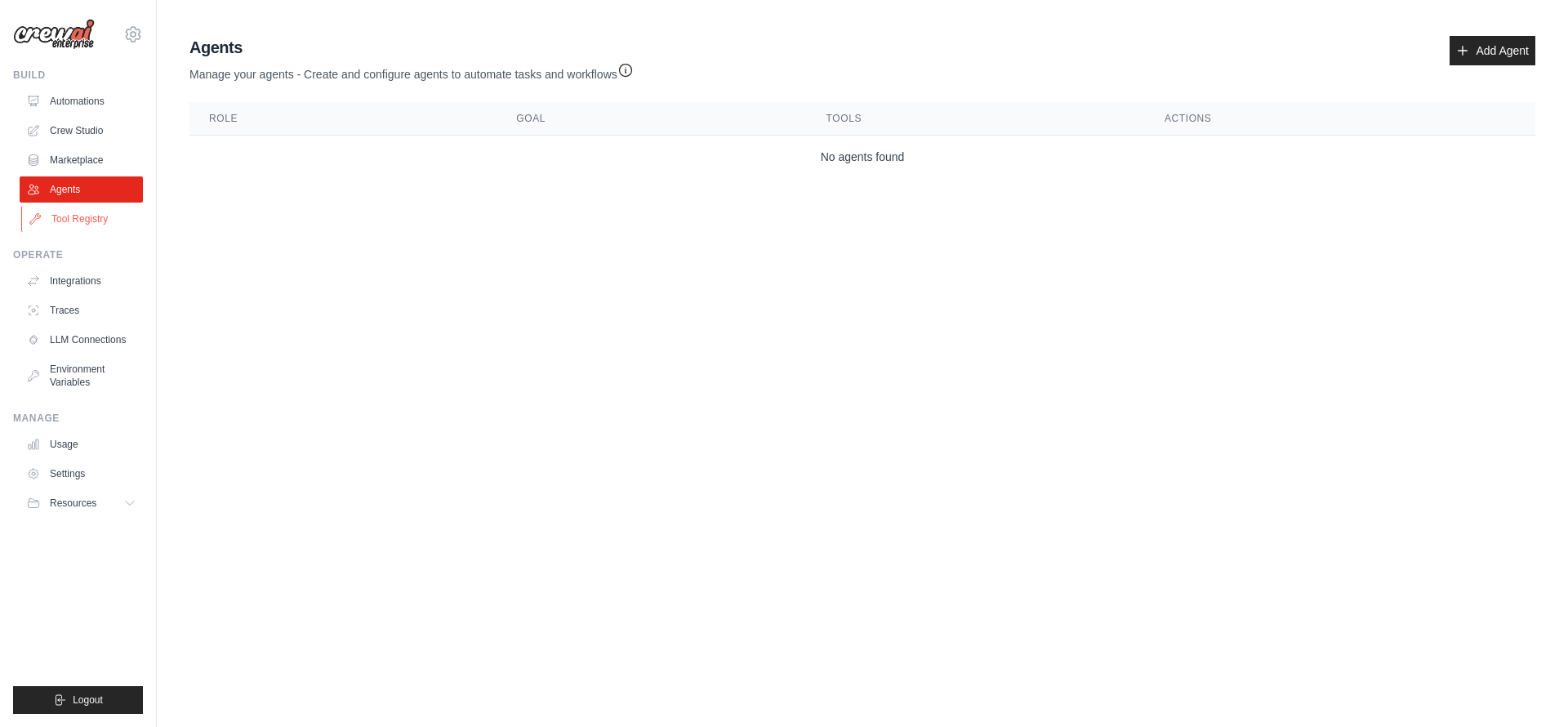
click at [103, 224] on link "Tool Registry" at bounding box center [83, 220] width 123 height 27
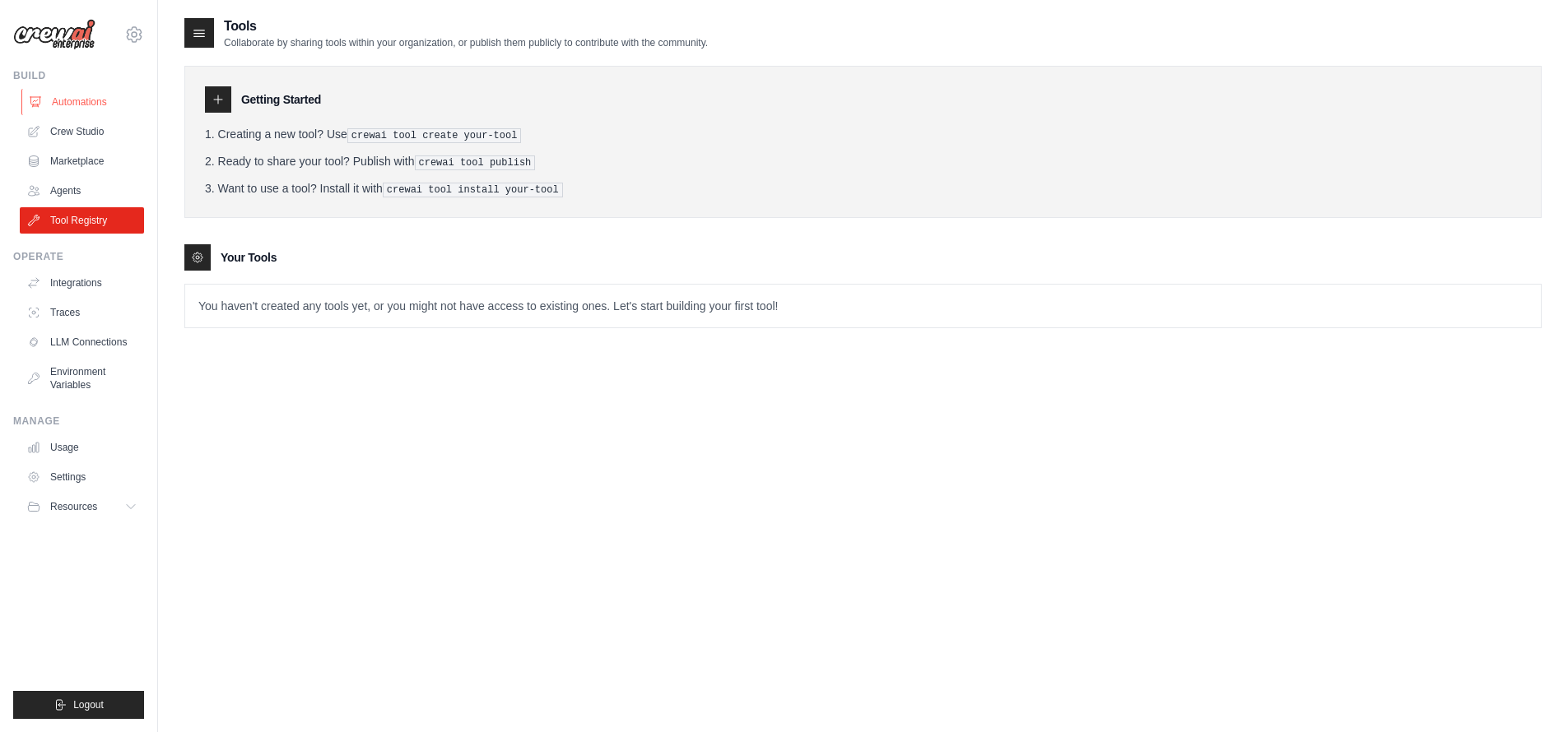
click at [91, 102] on link "Automations" at bounding box center [83, 102] width 124 height 27
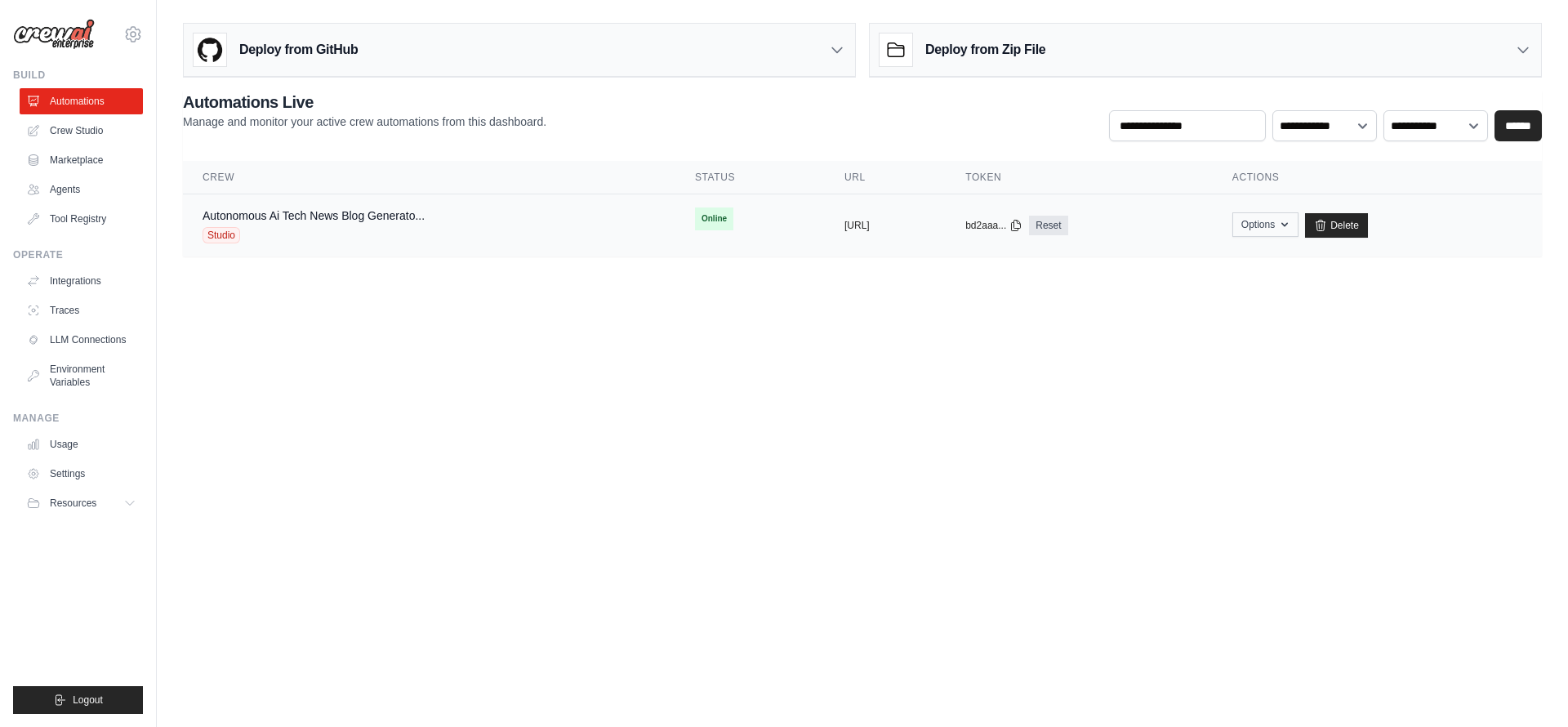
click at [1298, 229] on button "Options" at bounding box center [1266, 225] width 66 height 25
click at [1260, 407] on body "[EMAIL_ADDRESS][DOMAIN_NAME] Settings Build Automations Crew Studio" at bounding box center [784, 363] width 1568 height 727
click at [1224, 3] on main "Deploy from GitHub Deploy your project directly from GitHub. Select a repositor…" at bounding box center [862, 146] width 1411 height 293
